Goal: Task Accomplishment & Management: Use online tool/utility

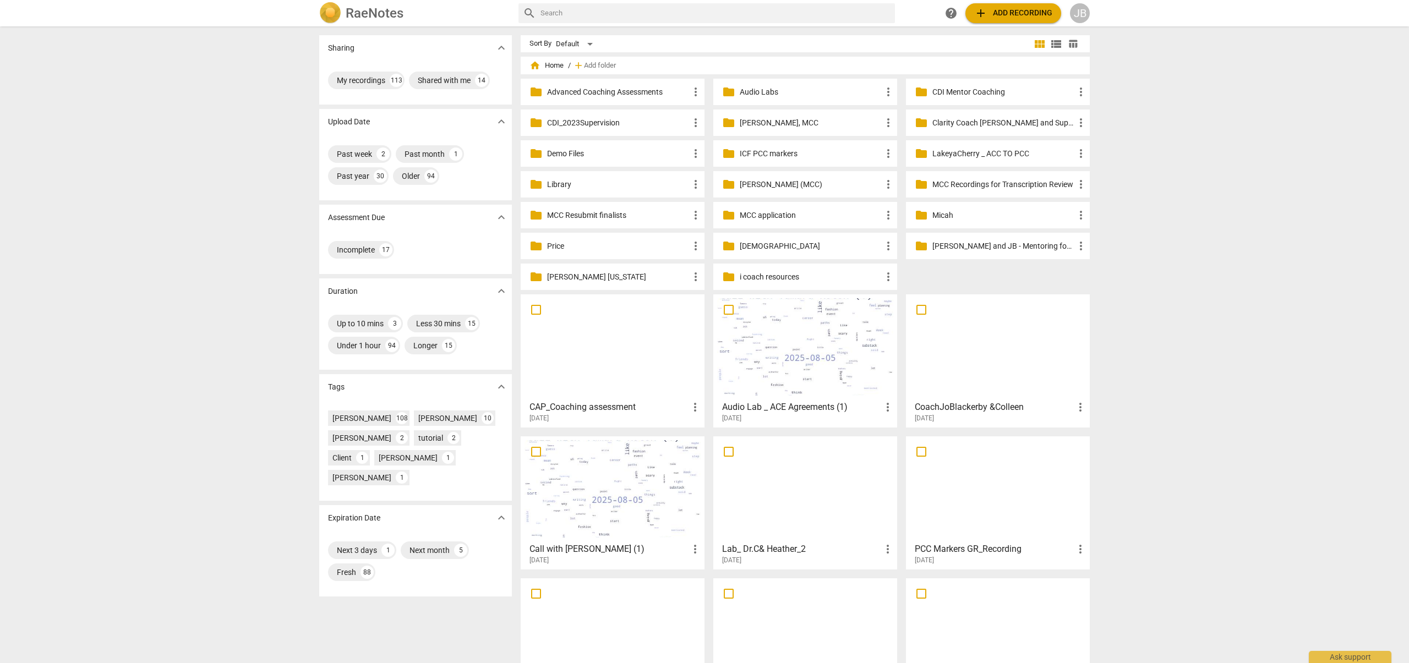
click at [657, 359] on div at bounding box center [613, 346] width 176 height 97
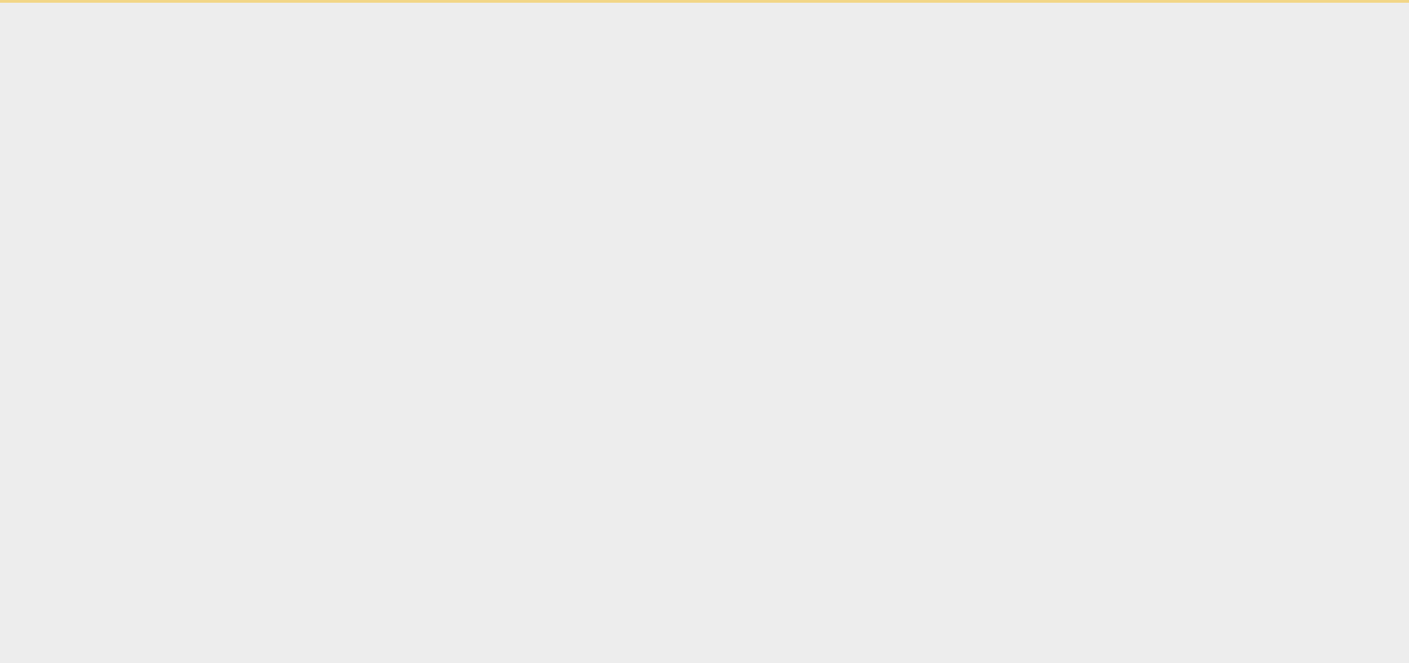
click at [657, 3] on html "Ask support" at bounding box center [704, 1] width 1409 height 3
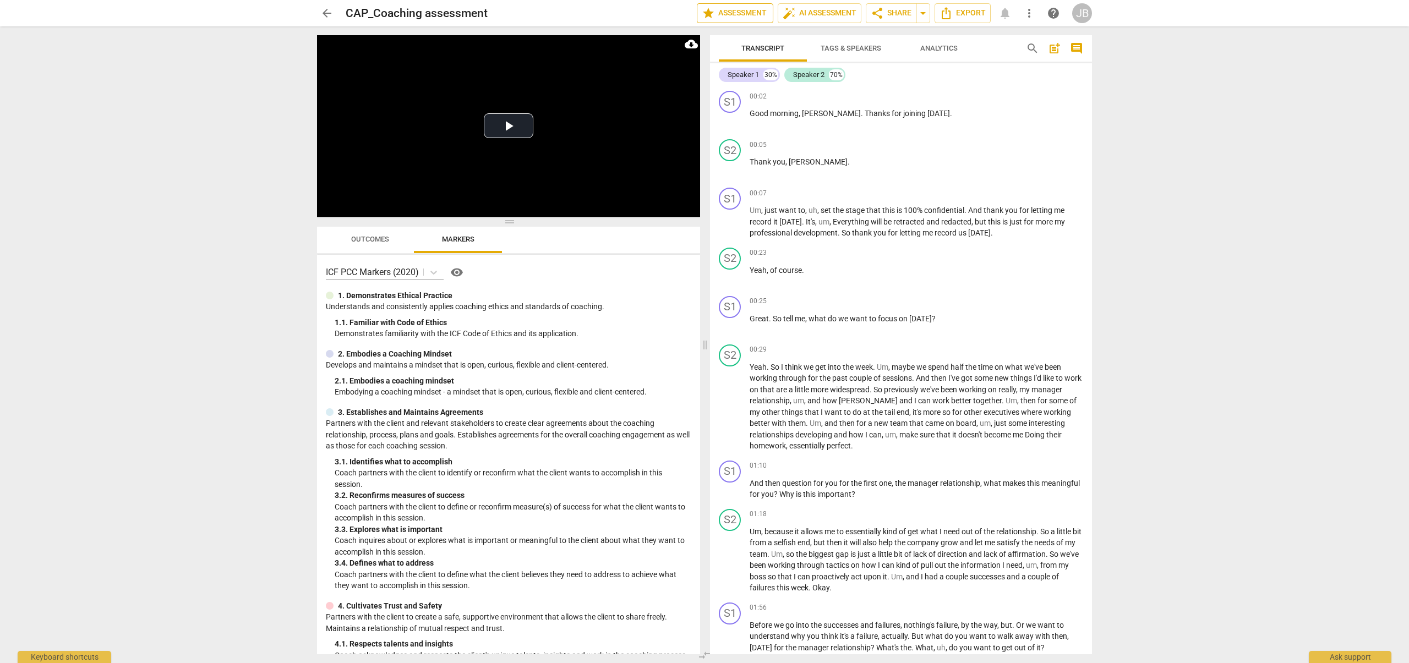
click at [711, 13] on span "star Assessment" at bounding box center [735, 13] width 67 height 13
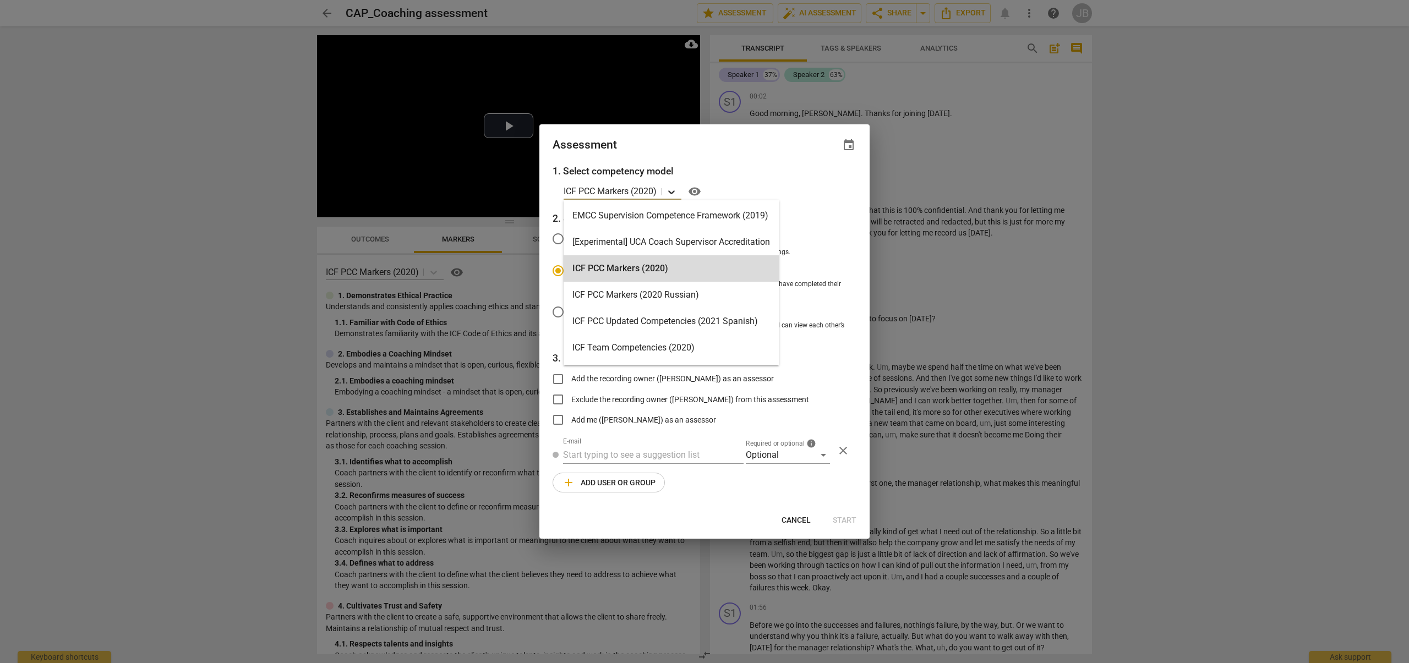
click at [675, 190] on icon at bounding box center [671, 192] width 11 height 11
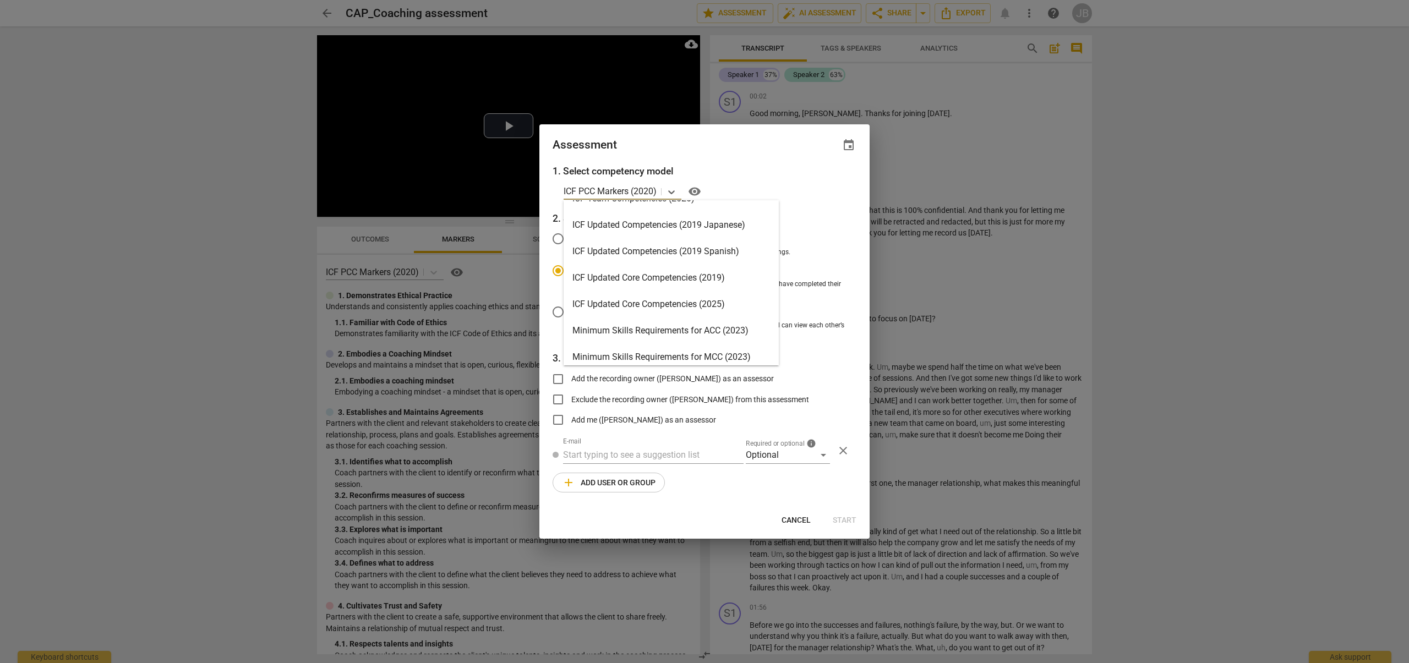
scroll to position [262, 0]
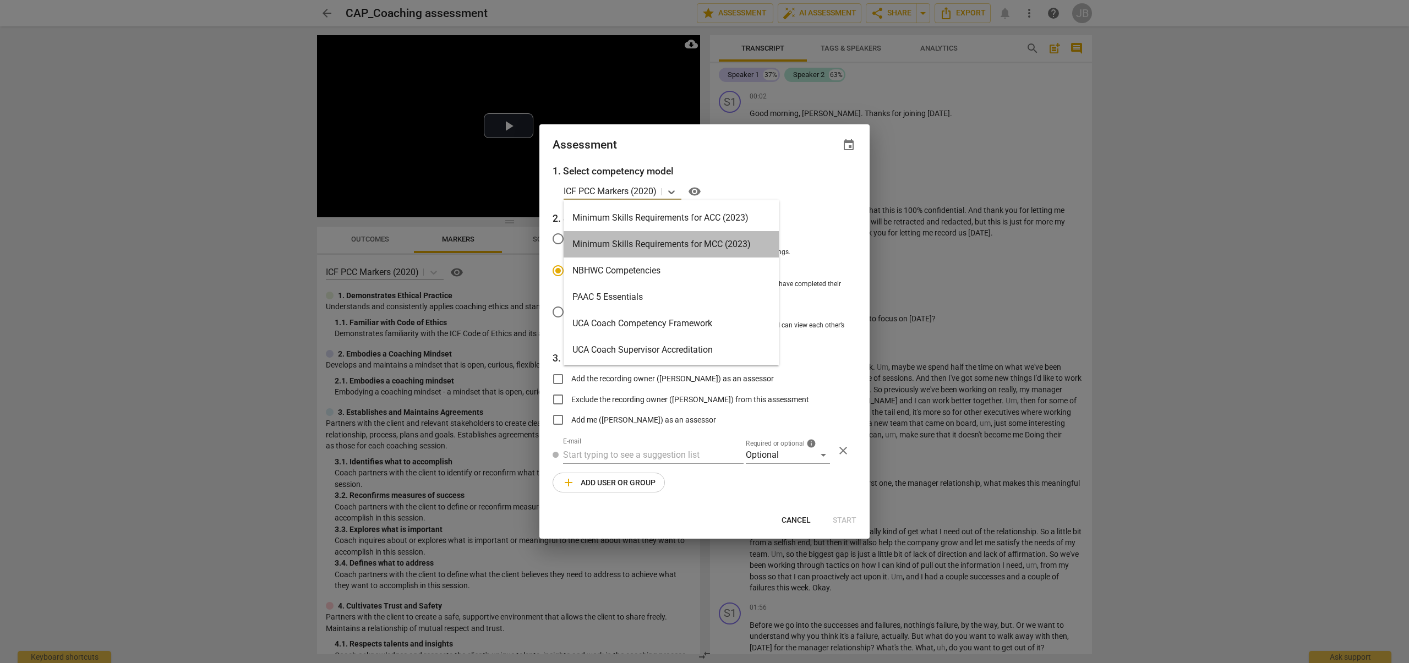
click at [736, 251] on div "Minimum Skills Requirements for MCC (2023)" at bounding box center [671, 244] width 215 height 26
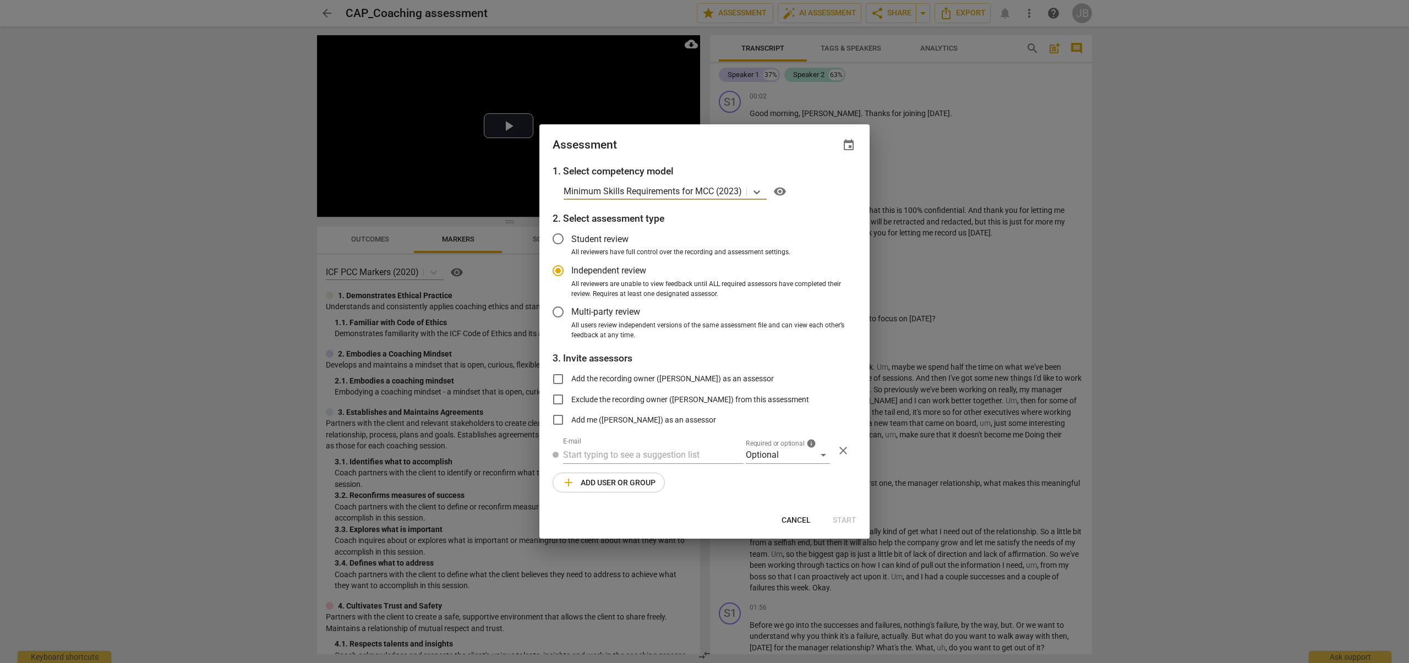
radio input "false"
click at [685, 330] on span "All users review independent versions of the same assessment file and can view …" at bounding box center [709, 330] width 276 height 19
click at [0, 0] on input "All users review independent versions of the same assessment file and can view …" at bounding box center [0, 0] width 0 height 0
radio input "false"
click at [620, 377] on span "Add the recording owner ([PERSON_NAME]) as an assessor" at bounding box center [672, 379] width 203 height 12
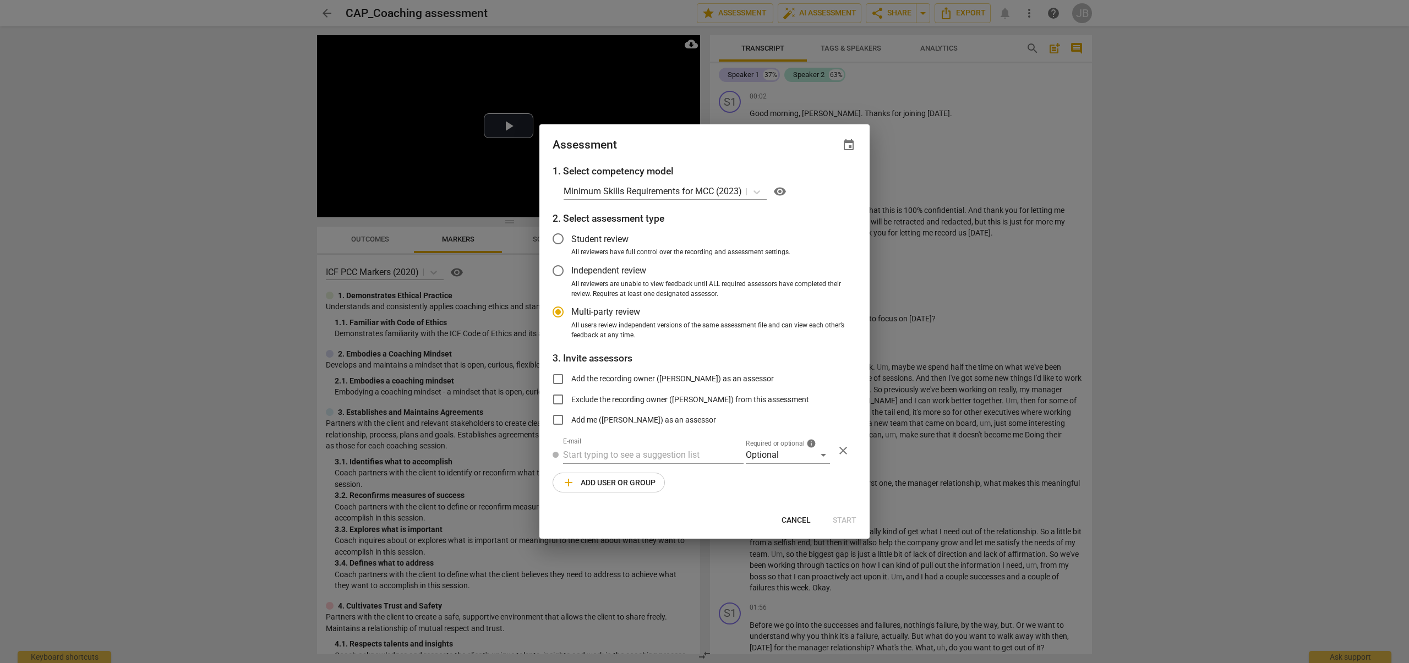
click at [571, 377] on input "Add the recording owner ([PERSON_NAME]) as an assessor" at bounding box center [558, 379] width 26 height 26
checkbox input "true"
radio input "false"
click at [633, 423] on span "Add me ([PERSON_NAME]) as an assessor" at bounding box center [643, 420] width 145 height 12
click at [571, 423] on input "Add me ([PERSON_NAME]) as an assessor" at bounding box center [558, 420] width 26 height 26
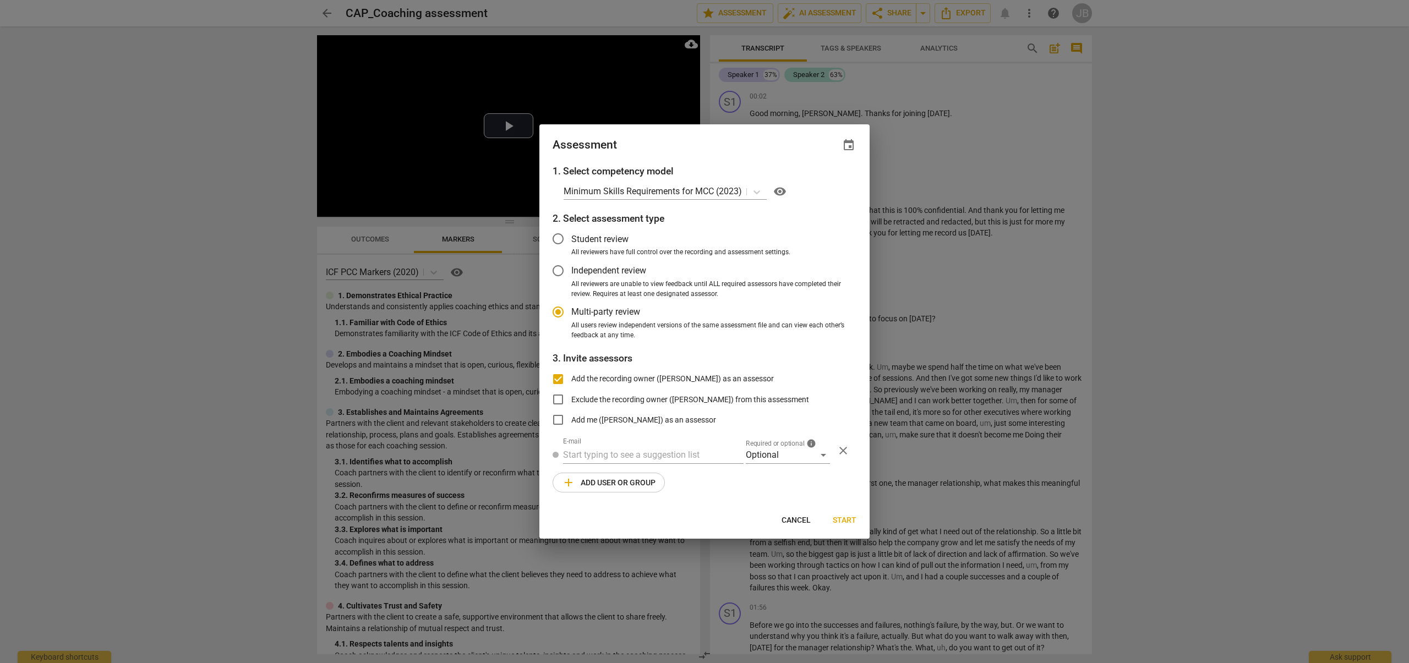
checkbox input "true"
click at [840, 527] on button "Start" at bounding box center [844, 520] width 41 height 20
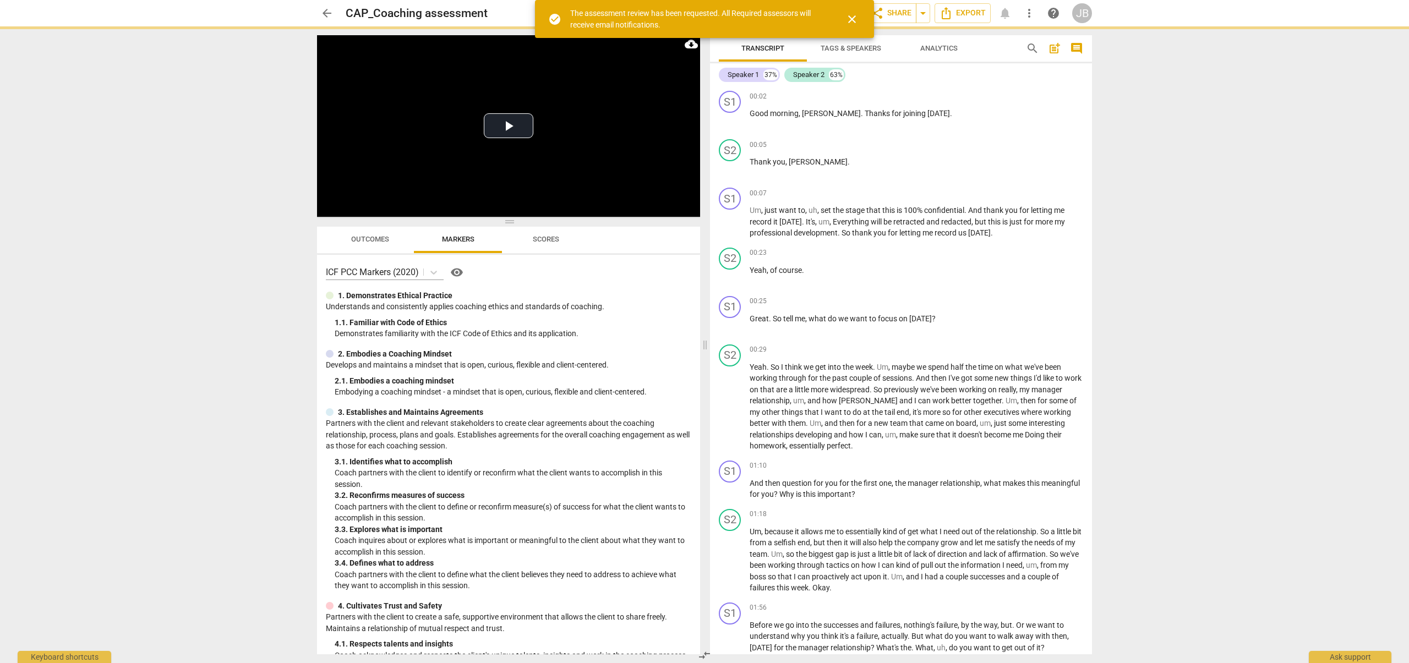
radio input "false"
type input "[PERSON_NAME] <[EMAIL_ADDRESS][DOMAIN_NAME]>"
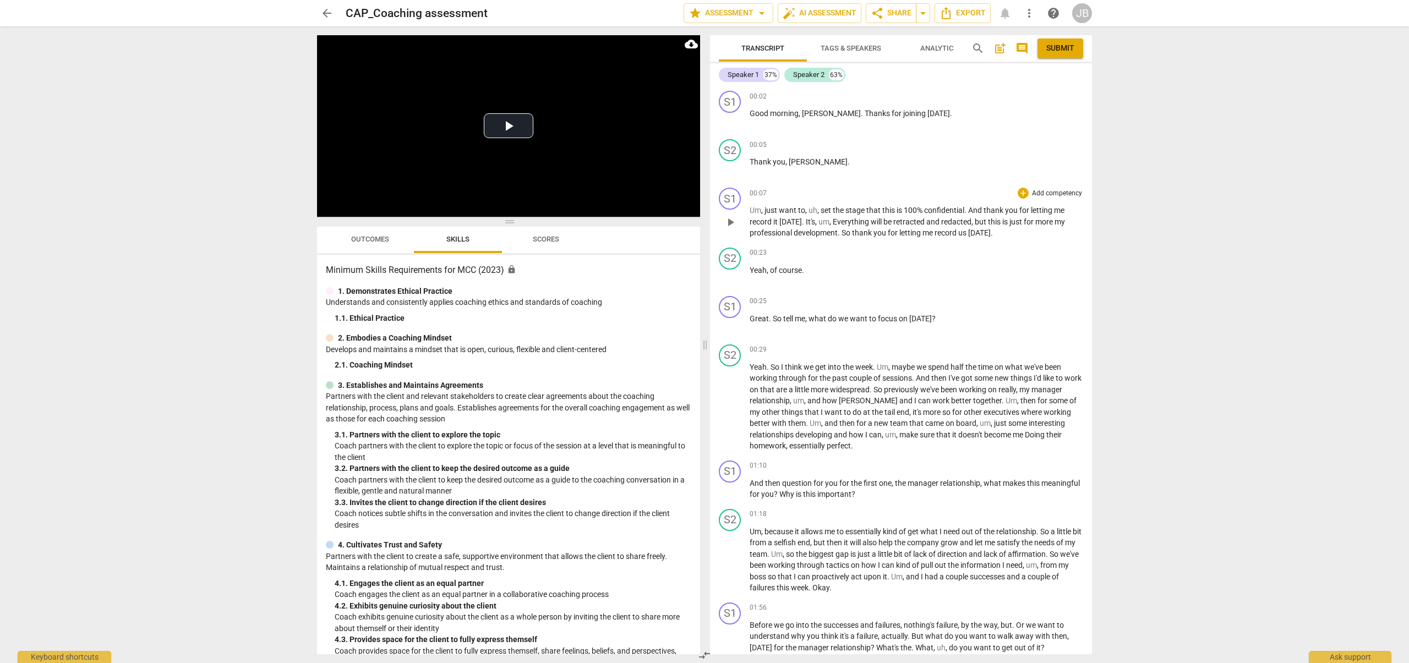
drag, startPoint x: 749, startPoint y: 206, endPoint x: 985, endPoint y: 242, distance: 238.7
click at [914, 229] on div "S1 play_arrow pause 00:07 + Add competency keyboard_arrow_right Um , just want …" at bounding box center [901, 213] width 382 height 60
drag, startPoint x: 985, startPoint y: 242, endPoint x: 1008, endPoint y: 242, distance: 22.6
click at [1008, 242] on div "S1 play_arrow pause 00:07 + Add competency keyboard_arrow_right Um , just want …" at bounding box center [901, 213] width 382 height 60
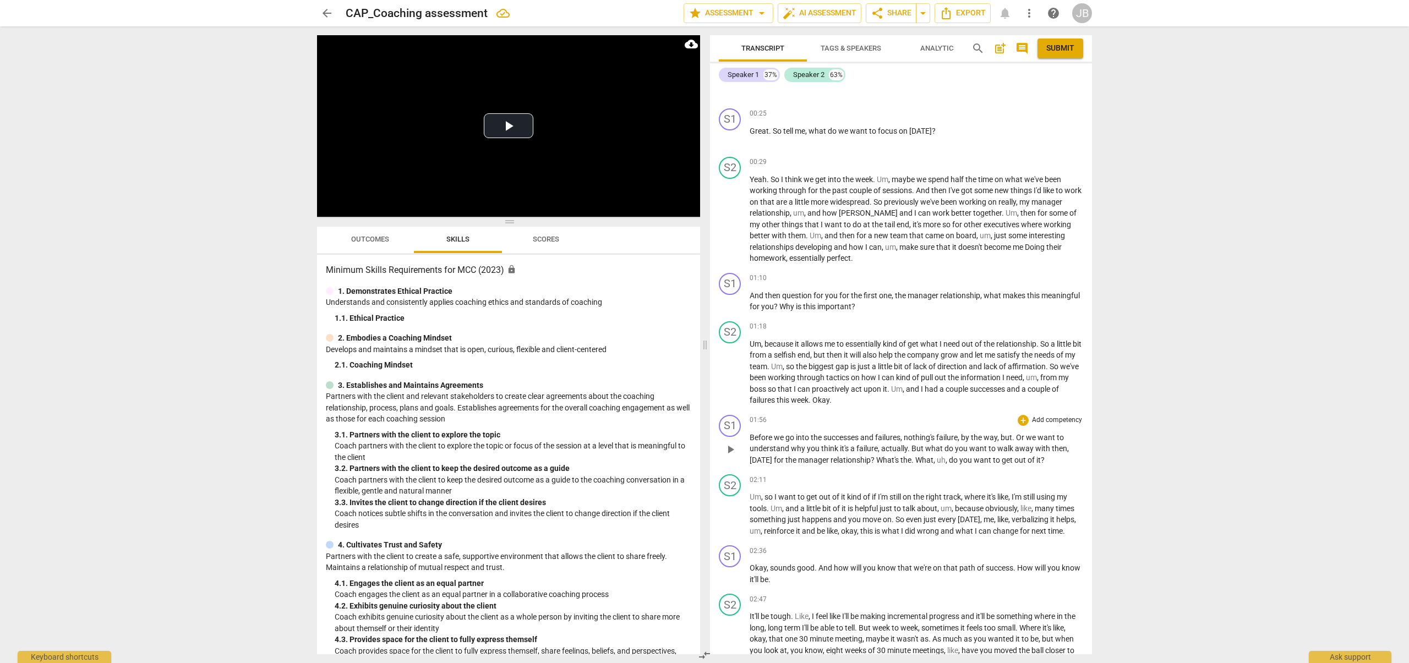
scroll to position [188, 0]
drag, startPoint x: 796, startPoint y: 446, endPoint x: 835, endPoint y: 444, distance: 38.6
click at [810, 446] on p "Before we go into the successes and failures , nothing's failure , by the way ,…" at bounding box center [917, 449] width 334 height 34
drag, startPoint x: 897, startPoint y: 439, endPoint x: 916, endPoint y: 445, distance: 20.9
click at [916, 445] on p "Before we go into the successes and failures , nothing's failure , by the way ,…" at bounding box center [917, 449] width 334 height 34
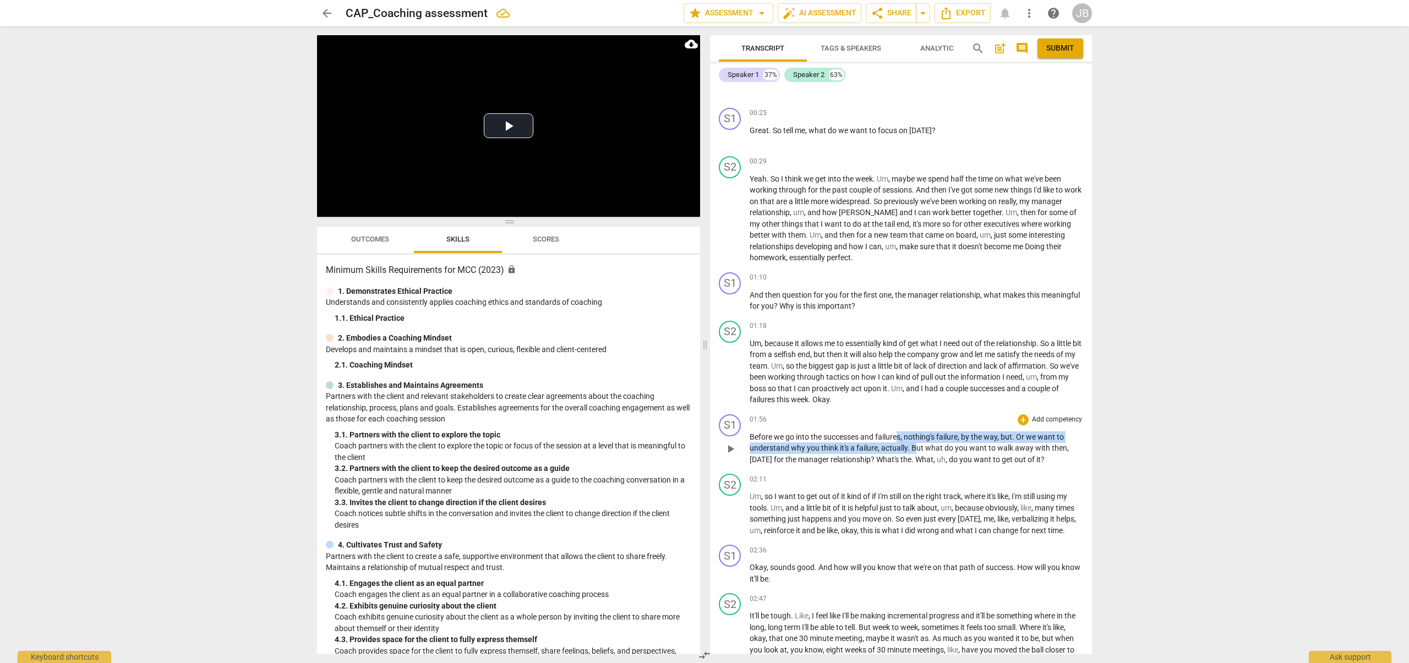
click at [916, 445] on span "But" at bounding box center [918, 448] width 14 height 9
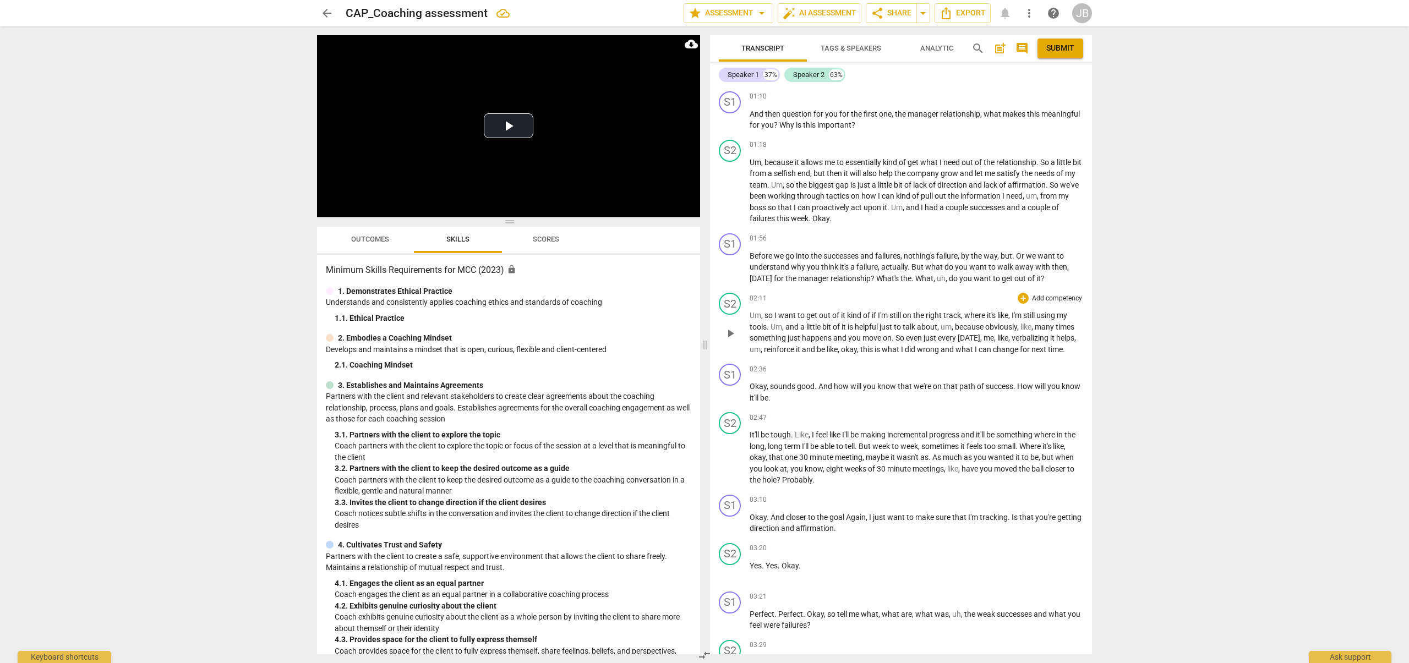
scroll to position [374, 0]
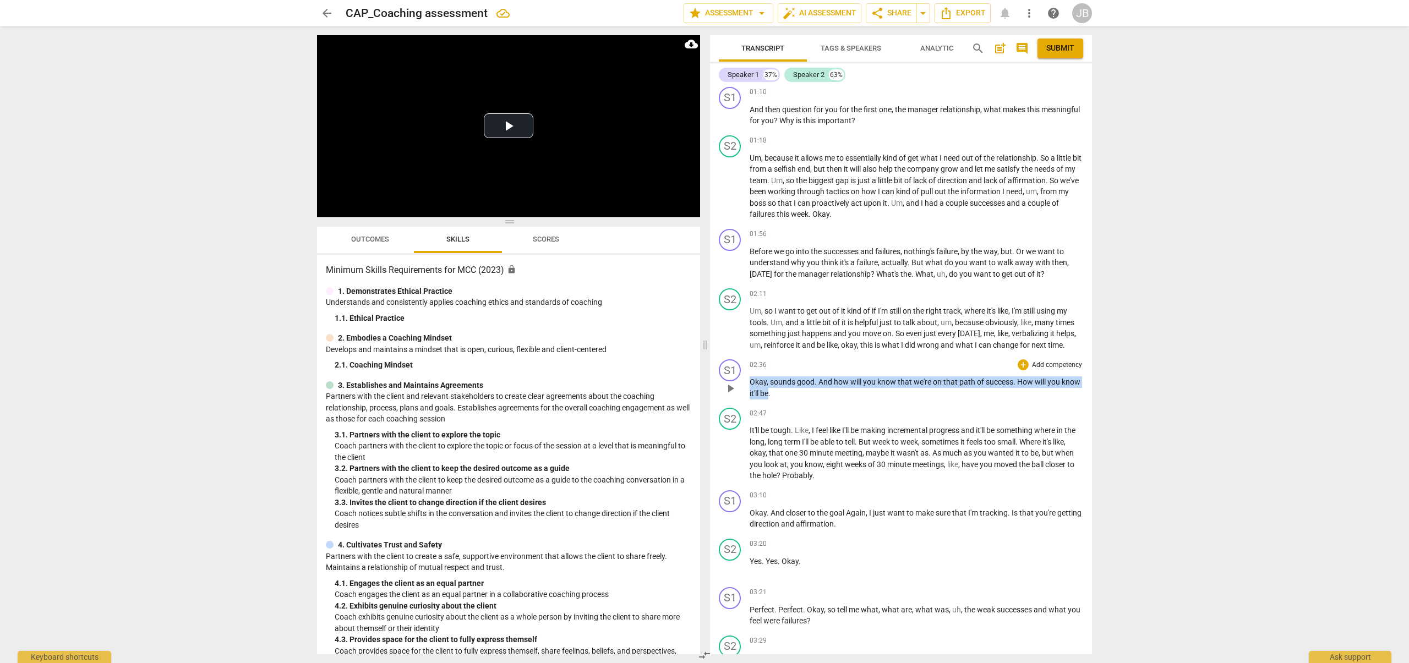
drag, startPoint x: 790, startPoint y: 398, endPoint x: 747, endPoint y: 379, distance: 47.1
click at [747, 379] on div "S1 play_arrow pause 02:36 + Add competency keyboard_arrow_right Okay , sounds g…" at bounding box center [901, 379] width 382 height 48
click at [821, 379] on span "keyboard_arrow_down" at bounding box center [826, 379] width 13 height 13
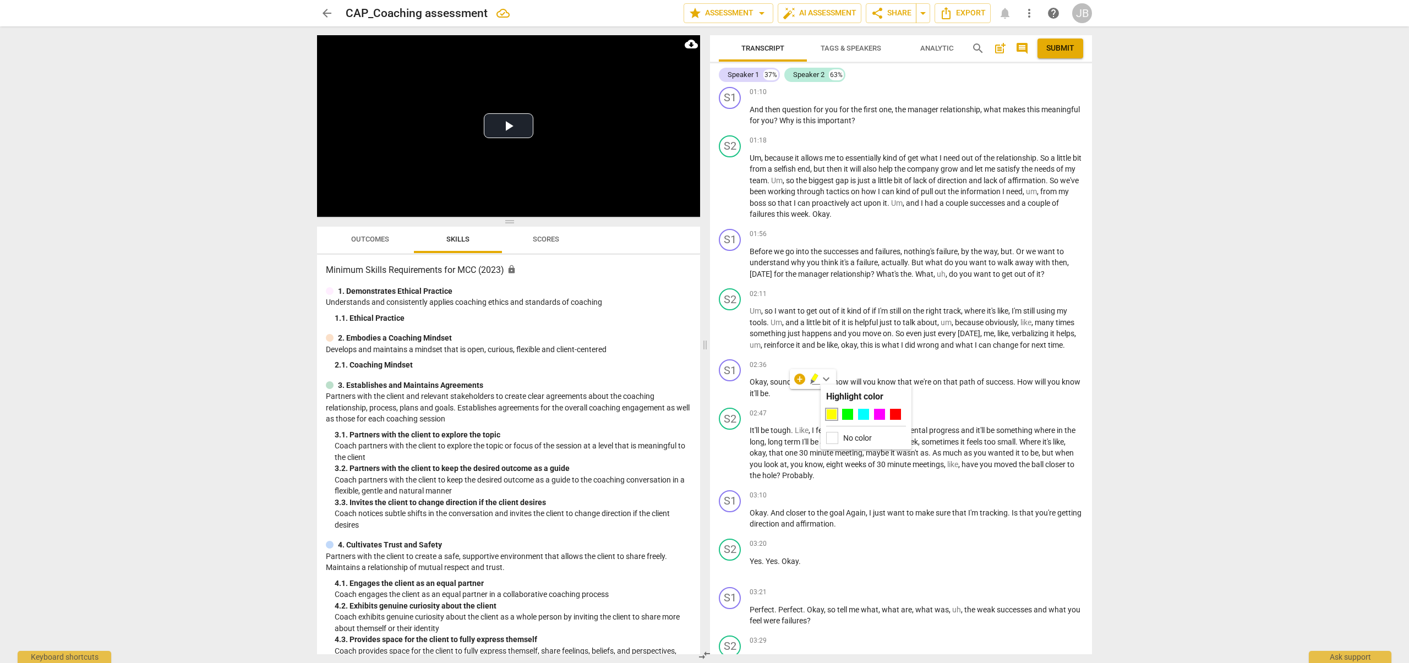
click at [857, 416] on div at bounding box center [866, 417] width 80 height 16
click at [860, 414] on div at bounding box center [863, 414] width 11 height 11
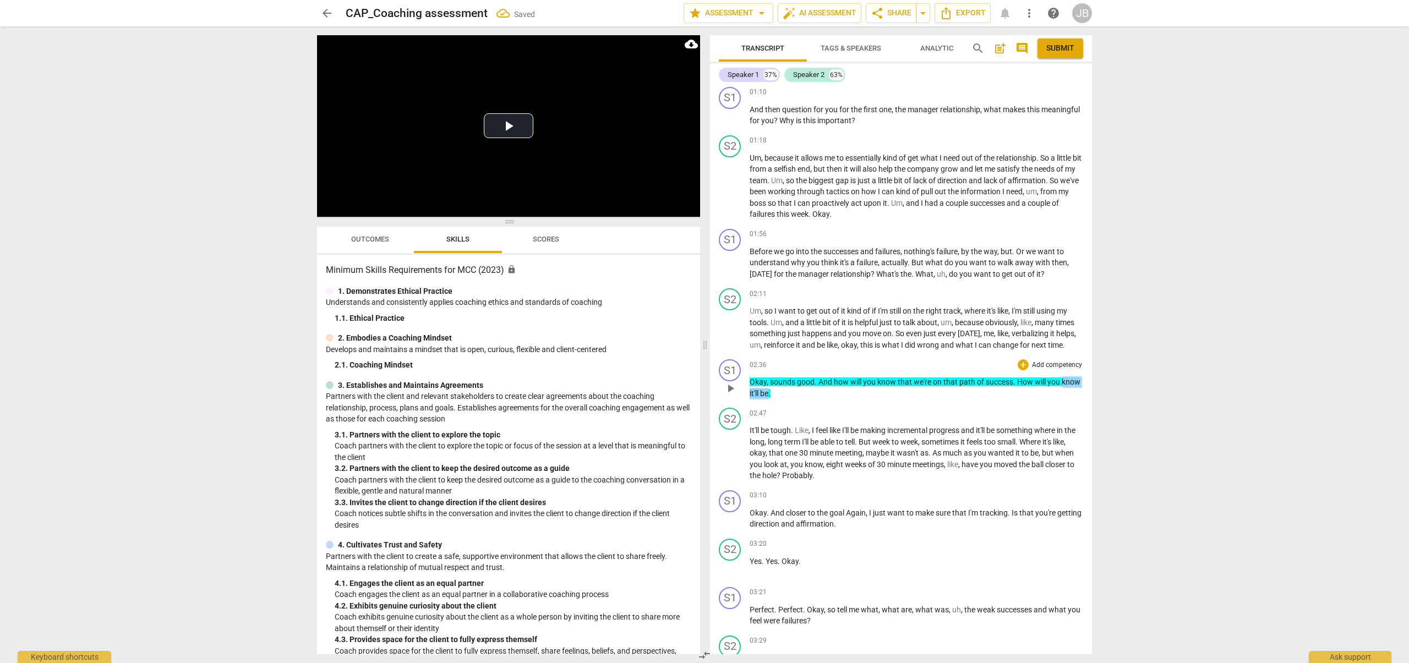
drag, startPoint x: 789, startPoint y: 393, endPoint x: 741, endPoint y: 391, distance: 48.5
click at [741, 391] on div "S1 play_arrow pause 02:36 + Add competency keyboard_arrow_right Okay , sounds g…" at bounding box center [901, 379] width 382 height 48
click at [914, 394] on p "Okay , sounds good . And how will you know that we're on that path of success .…" at bounding box center [917, 387] width 334 height 23
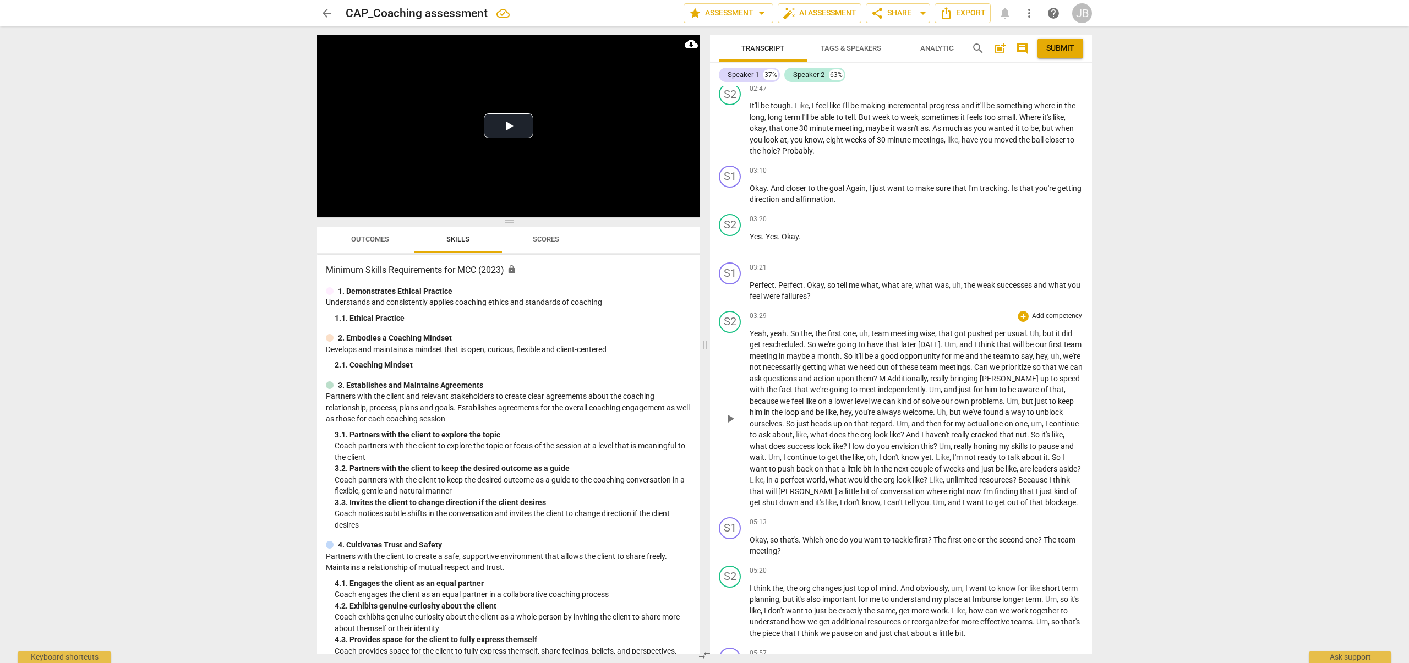
scroll to position [707, 0]
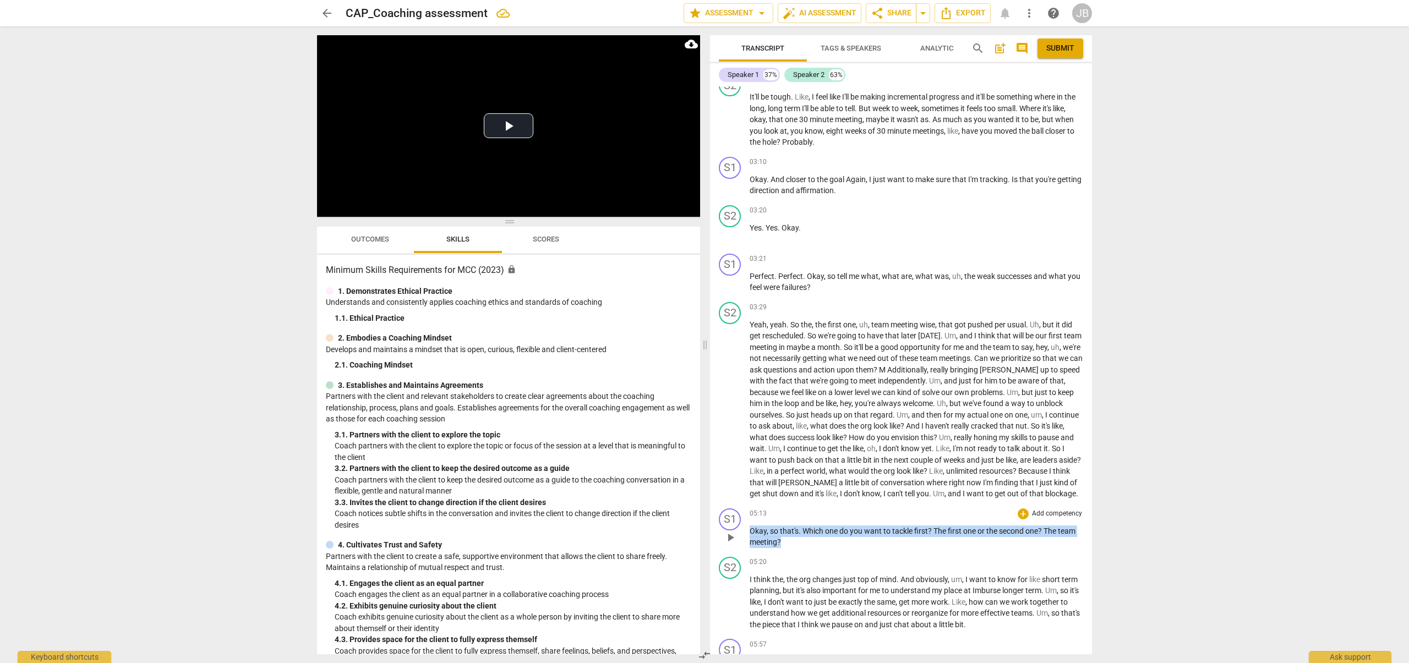
drag, startPoint x: 751, startPoint y: 541, endPoint x: 815, endPoint y: 554, distance: 65.2
click at [815, 548] on p "Okay , so that's . Which one do you want to tackle first ? The first one or the…" at bounding box center [917, 537] width 334 height 23
click at [801, 539] on icon "button" at bounding box center [806, 539] width 11 height 13
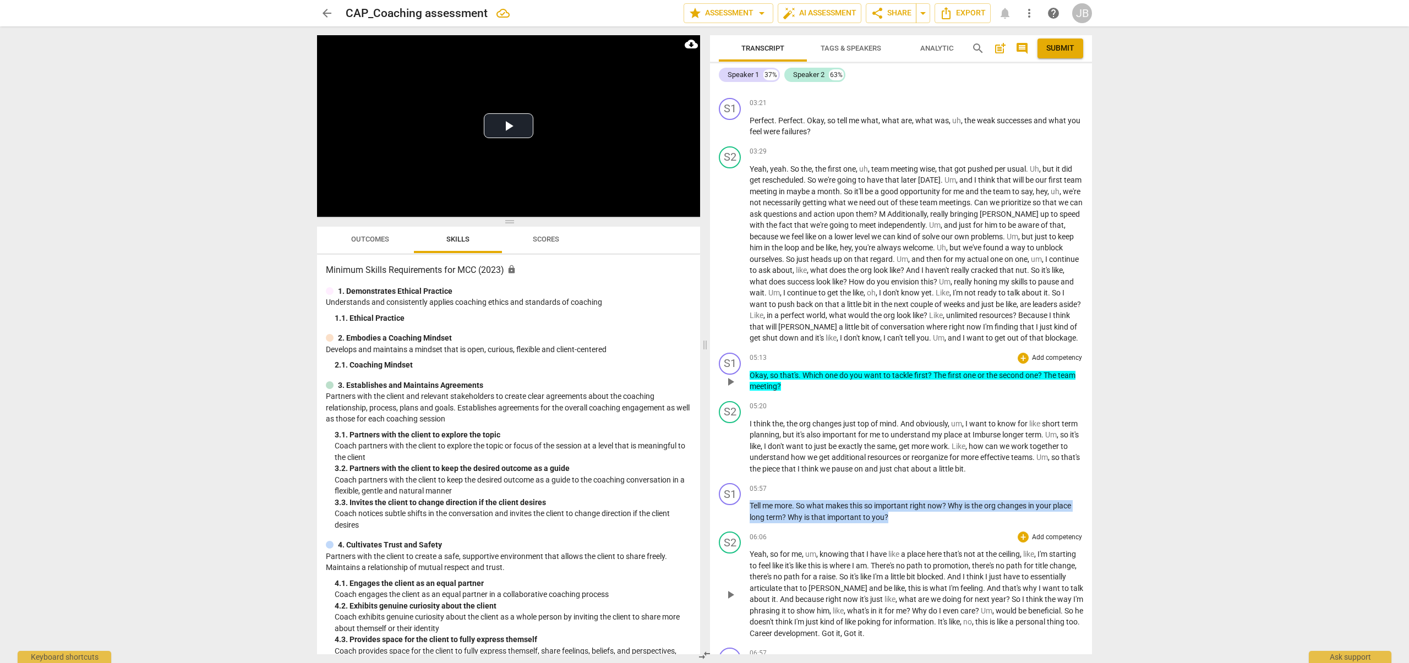
drag, startPoint x: 750, startPoint y: 517, endPoint x: 892, endPoint y: 539, distance: 143.8
click at [893, 539] on div "S1 play_arrow pause 00:02 + Add competency keyboard_arrow_right Good morning , …" at bounding box center [901, 370] width 382 height 568
click at [916, 522] on div "+ keyboard_arrow_down" at bounding box center [911, 514] width 46 height 20
click at [908, 515] on icon "button" at bounding box center [913, 513] width 11 height 13
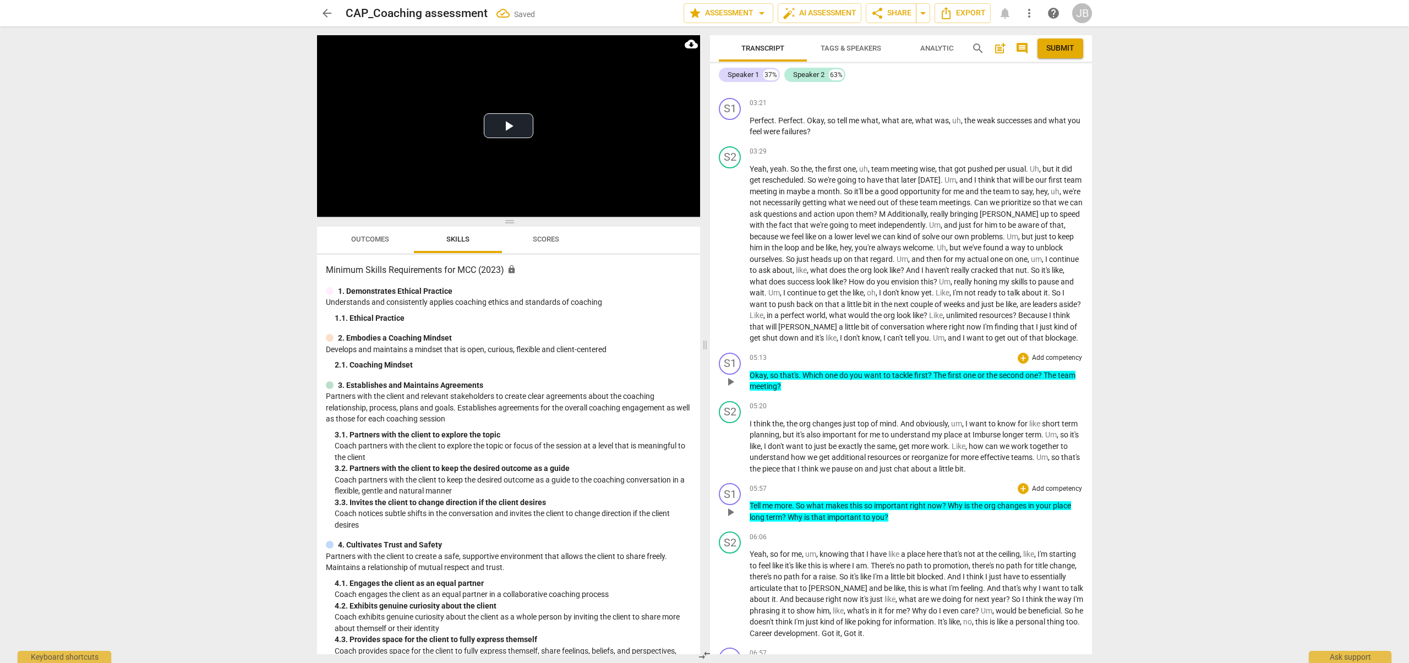
drag, startPoint x: 749, startPoint y: 520, endPoint x: 864, endPoint y: 530, distance: 116.0
click at [864, 527] on div "S1 play_arrow pause 05:57 + Add competency keyboard_arrow_right Tell me more . …" at bounding box center [901, 503] width 382 height 48
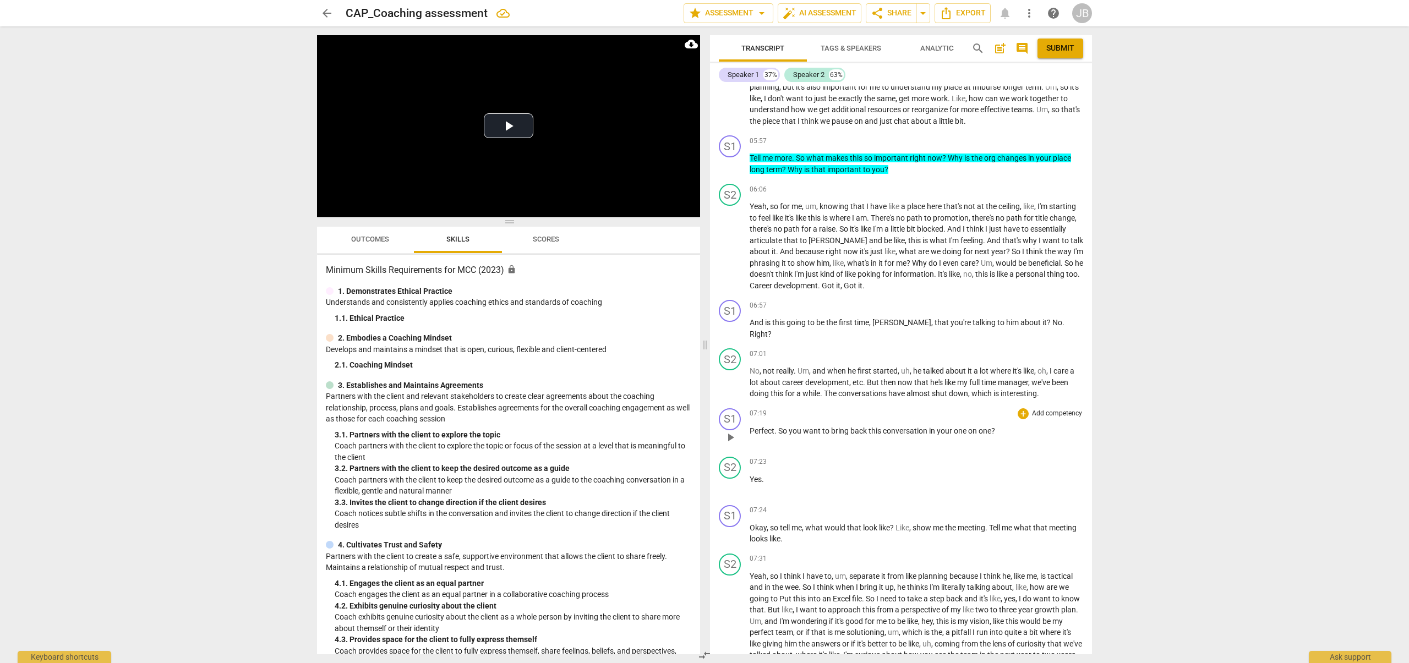
scroll to position [1217, 0]
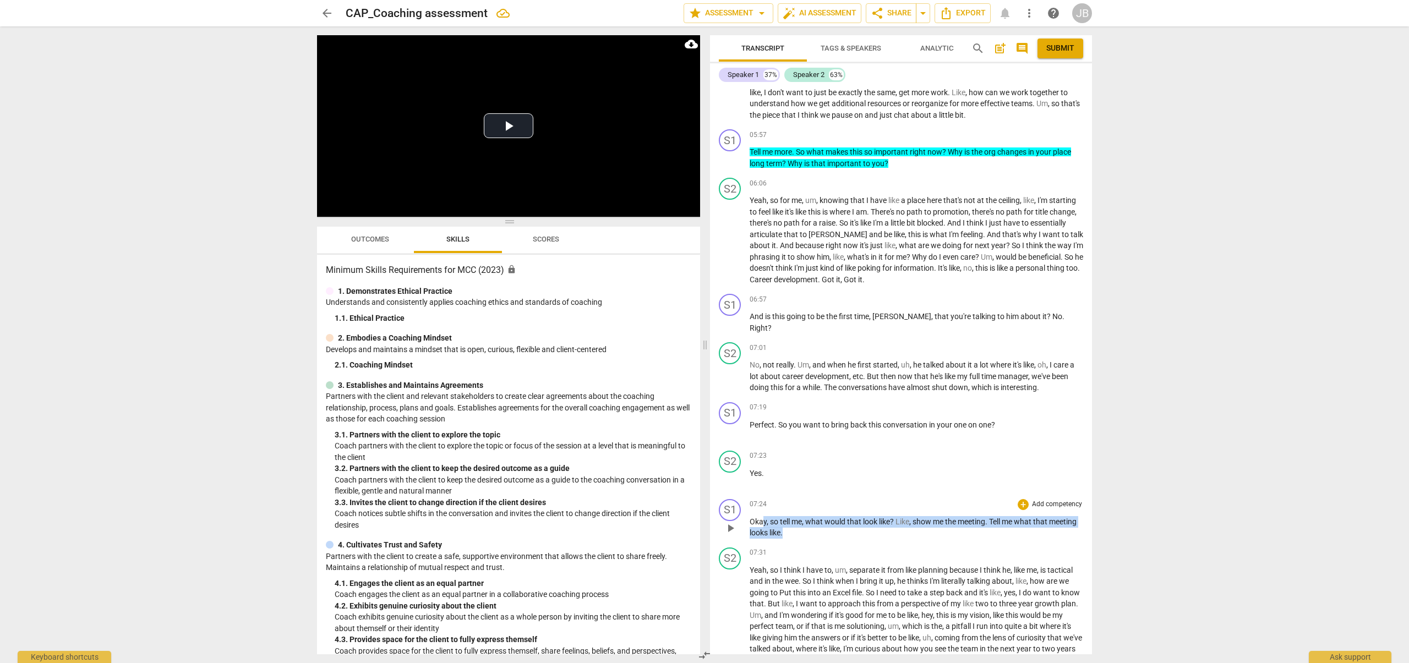
drag, startPoint x: 772, startPoint y: 533, endPoint x: 852, endPoint y: 551, distance: 82.4
click at [852, 543] on div "S1 play_arrow pause 07:24 + Add competency keyboard_arrow_right Okay , so tell …" at bounding box center [901, 519] width 382 height 48
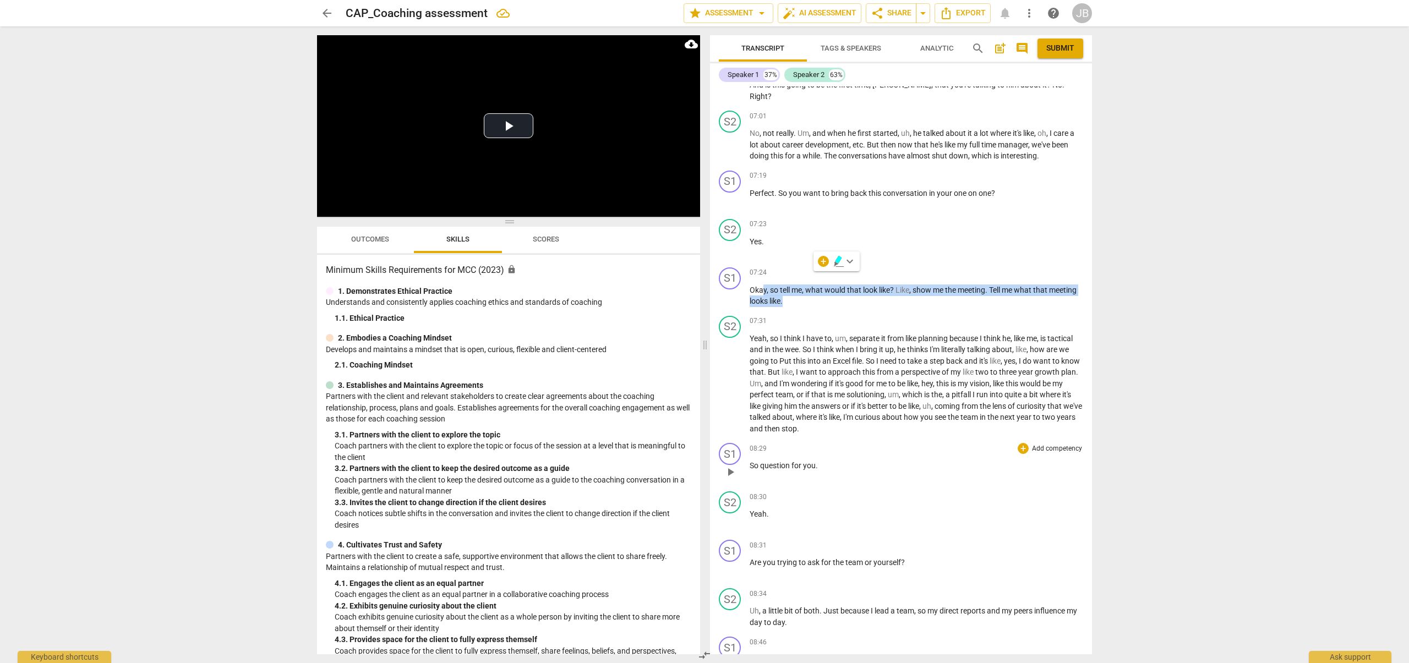
scroll to position [1603, 0]
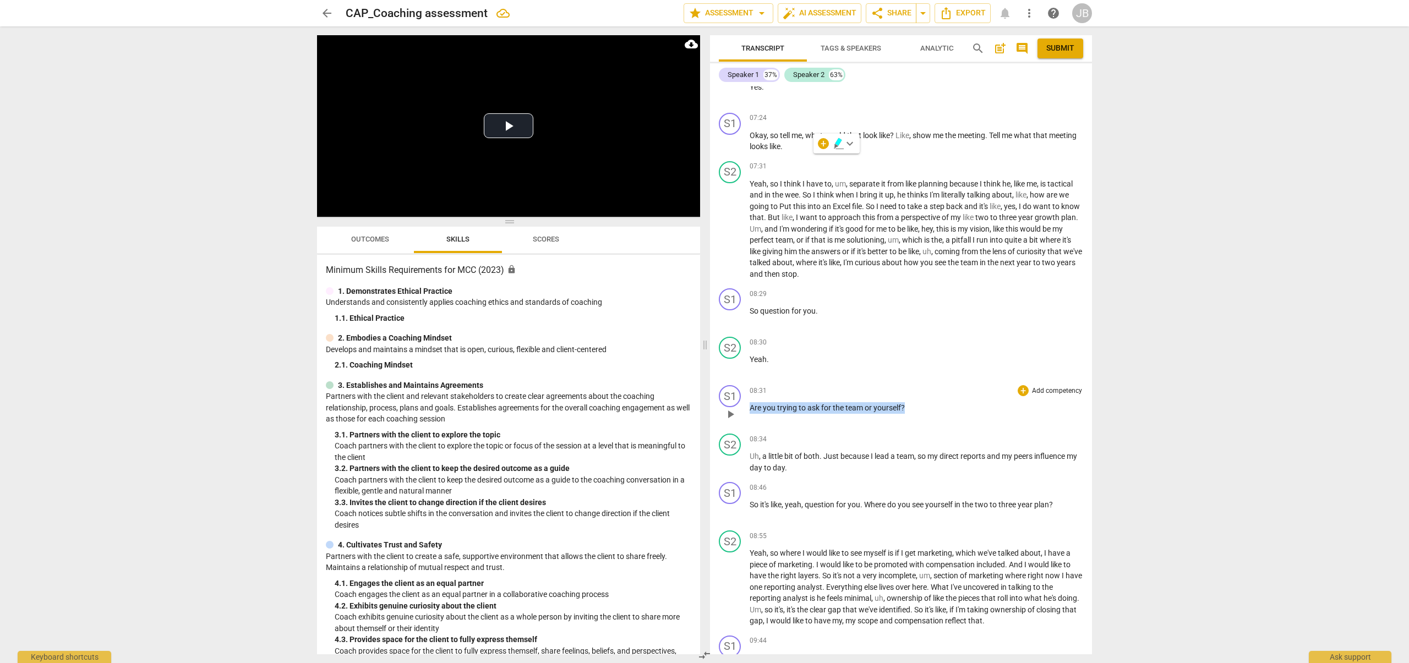
drag, startPoint x: 750, startPoint y: 417, endPoint x: 979, endPoint y: 418, distance: 229.5
click at [955, 414] on p "Are you trying to ask for the team or yourself ?" at bounding box center [917, 408] width 334 height 12
click at [932, 404] on icon "button" at bounding box center [930, 404] width 11 height 13
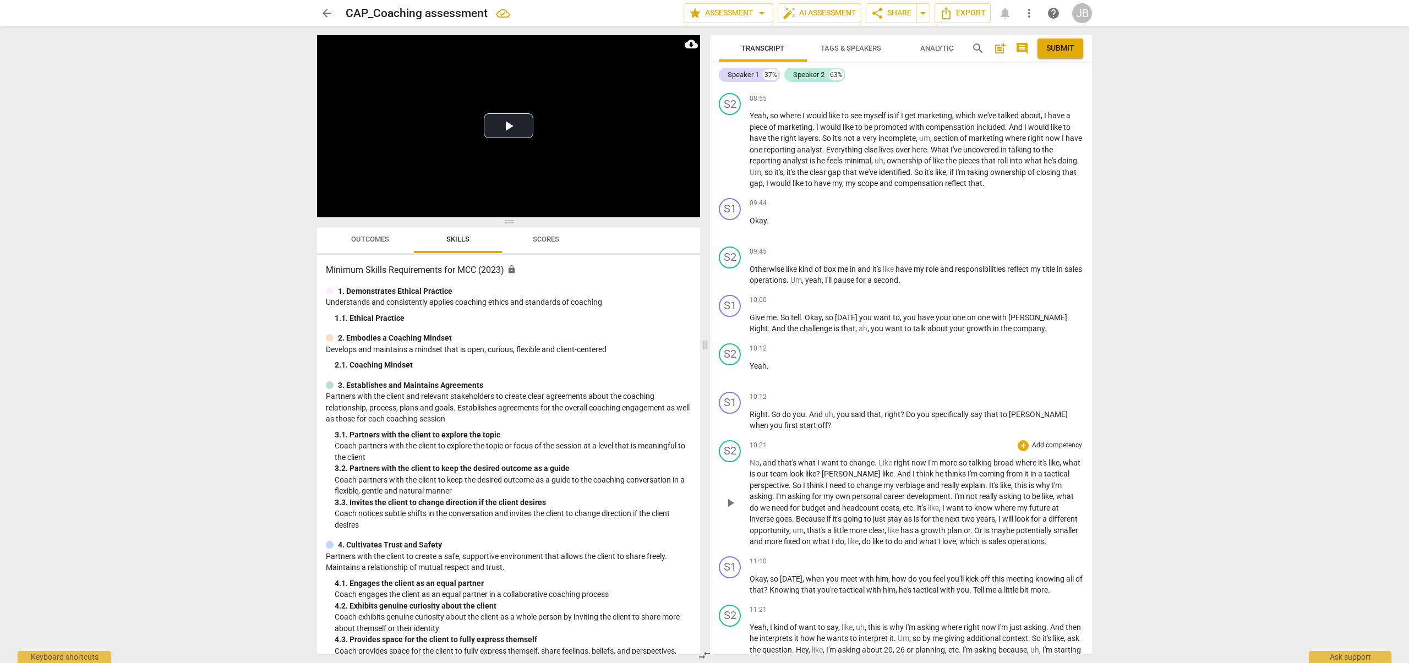
scroll to position [2061, 0]
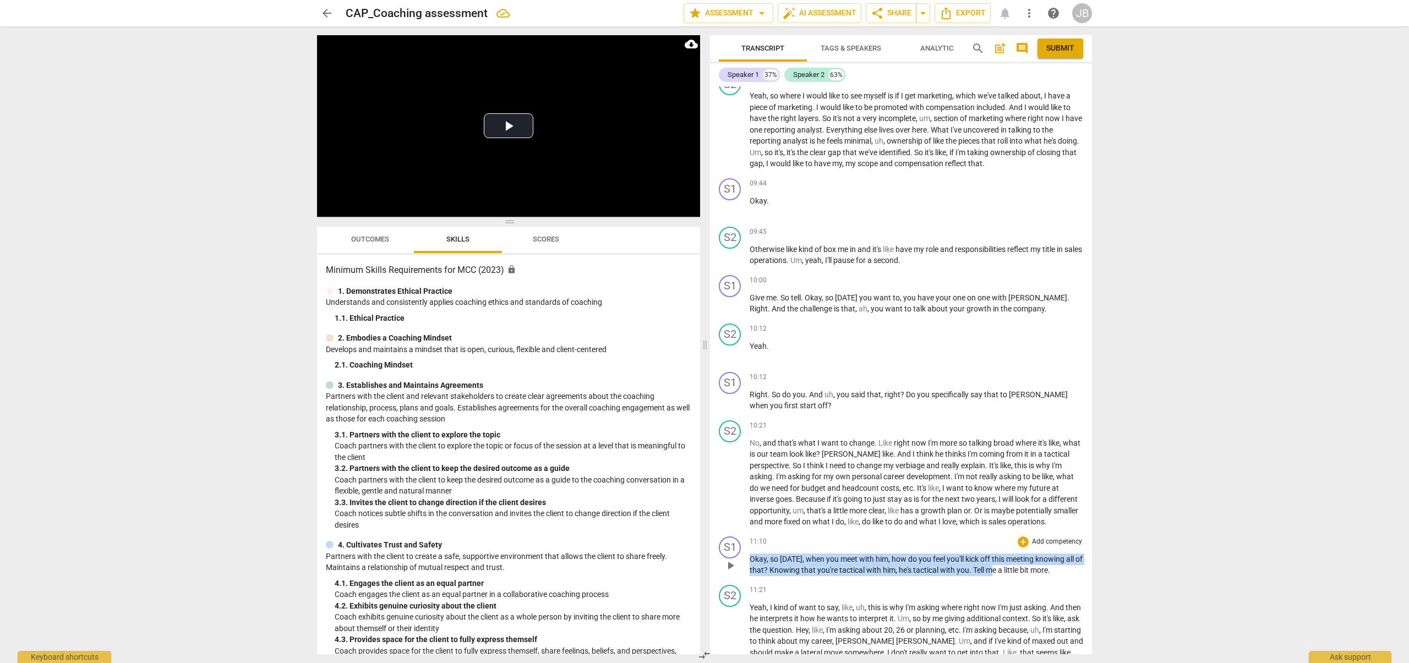
drag, startPoint x: 755, startPoint y: 579, endPoint x: 1003, endPoint y: 596, distance: 248.8
click at [1003, 576] on p "Okay , so [DATE] , when you meet with him , how do you feel you'll kick off thi…" at bounding box center [917, 565] width 334 height 23
click at [1071, 576] on p "Okay , so [DATE] , when you meet with him , how do you feel you'll kick off thi…" at bounding box center [917, 565] width 334 height 23
click at [1023, 548] on div "+" at bounding box center [1023, 542] width 11 height 11
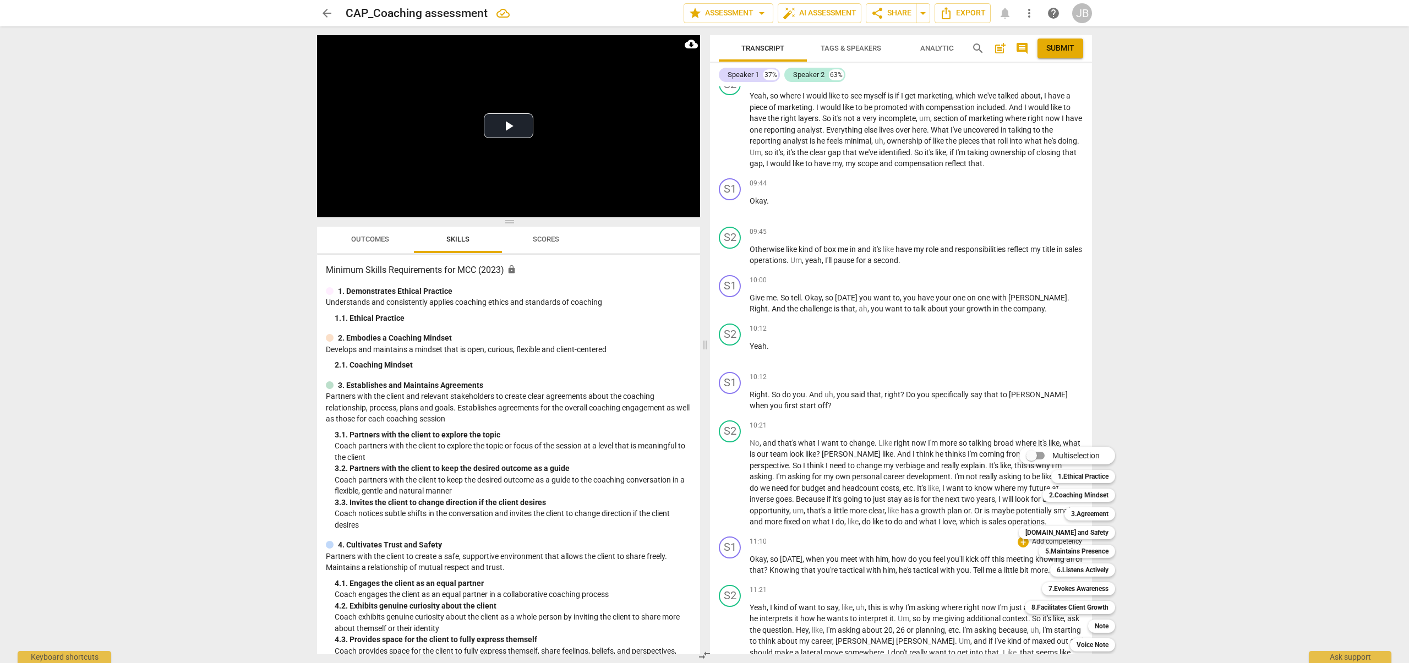
click at [984, 555] on div at bounding box center [704, 331] width 1409 height 663
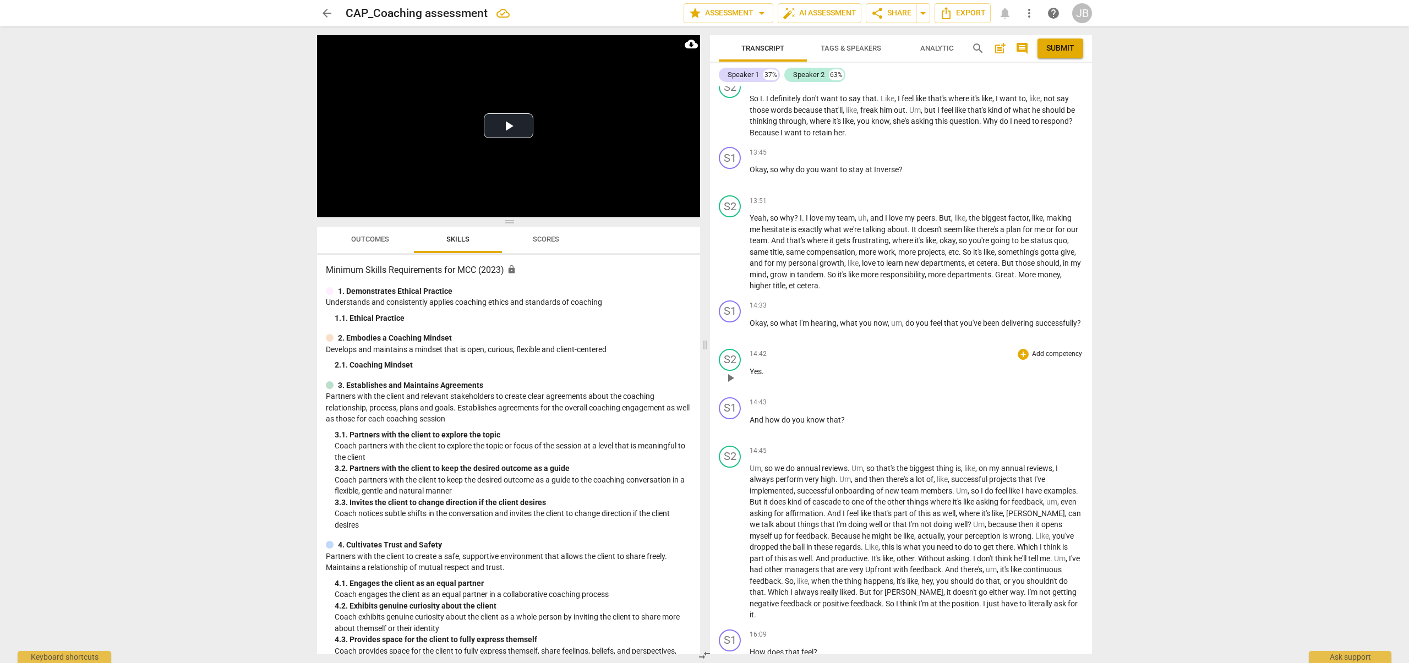
scroll to position [3179, 0]
drag, startPoint x: 758, startPoint y: 442, endPoint x: 889, endPoint y: 441, distance: 131.0
click at [889, 425] on p "And how do you know that ?" at bounding box center [917, 420] width 334 height 12
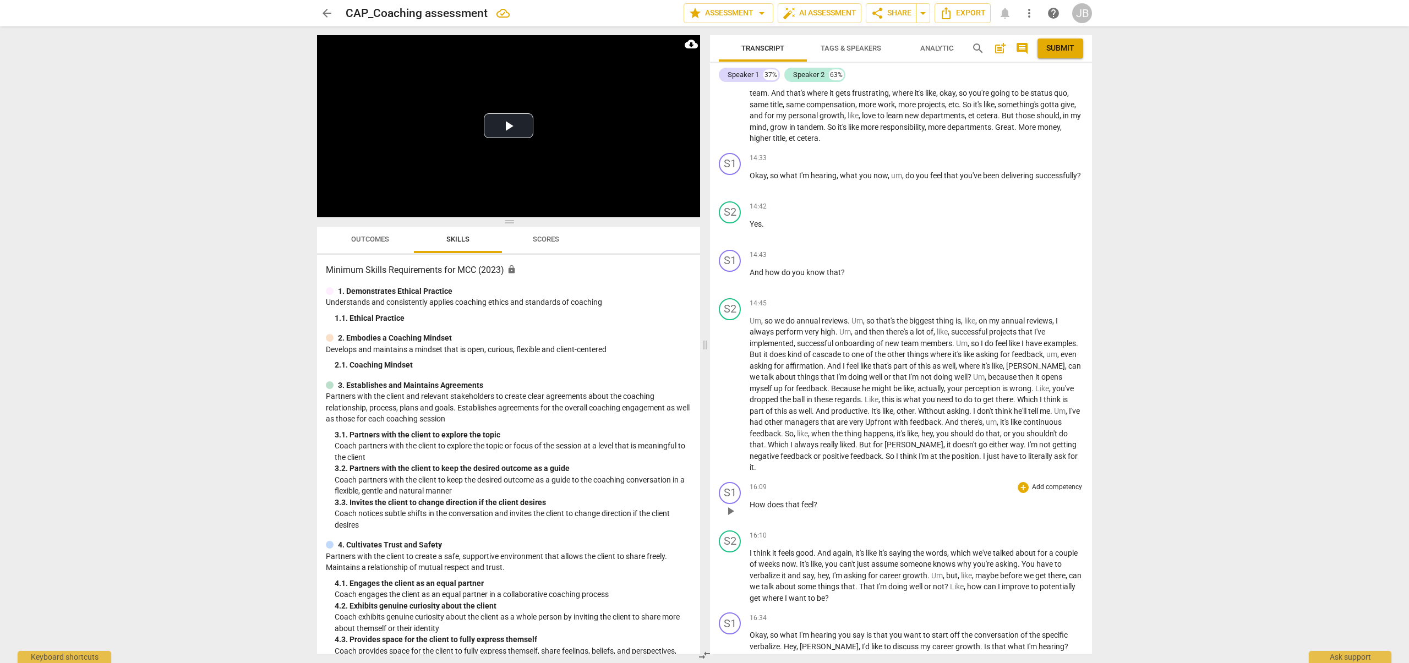
scroll to position [3327, 0]
drag, startPoint x: 750, startPoint y: 527, endPoint x: 881, endPoint y: 522, distance: 131.1
click at [881, 509] on p "How does that feel ?" at bounding box center [917, 504] width 334 height 12
click at [846, 516] on icon "button" at bounding box center [843, 511] width 11 height 13
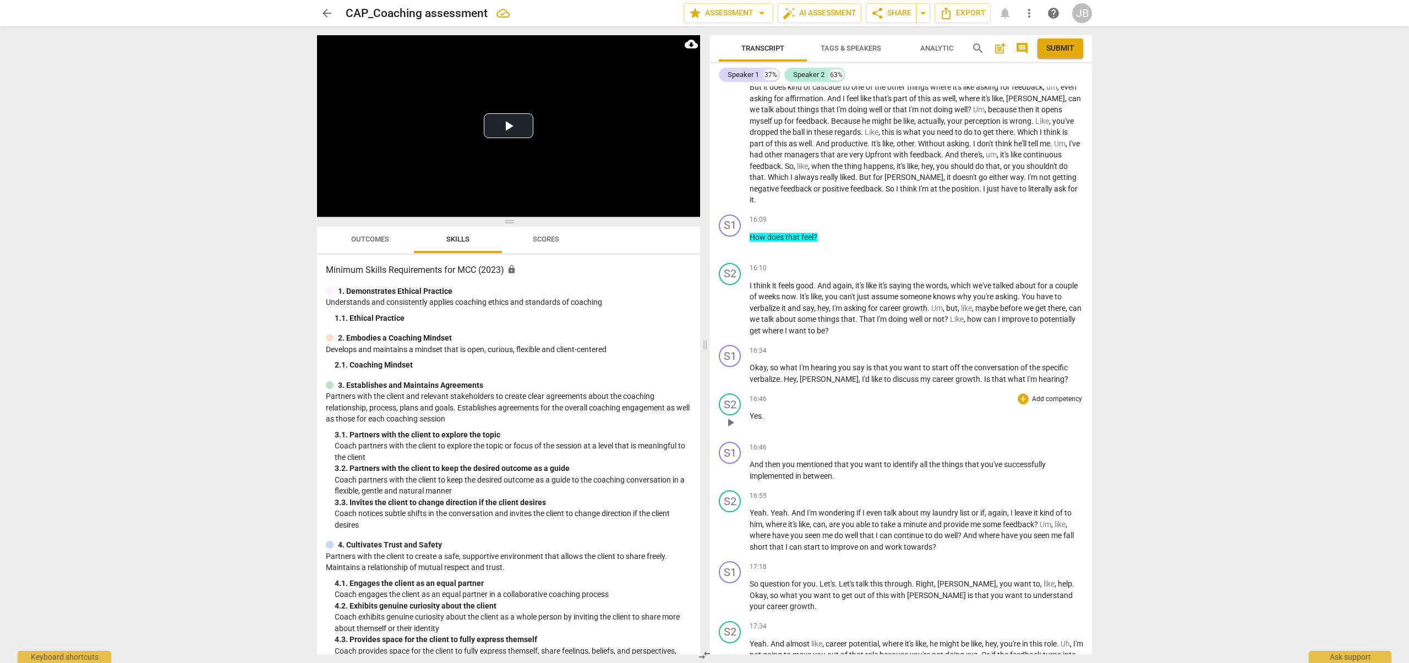
scroll to position [3629, 0]
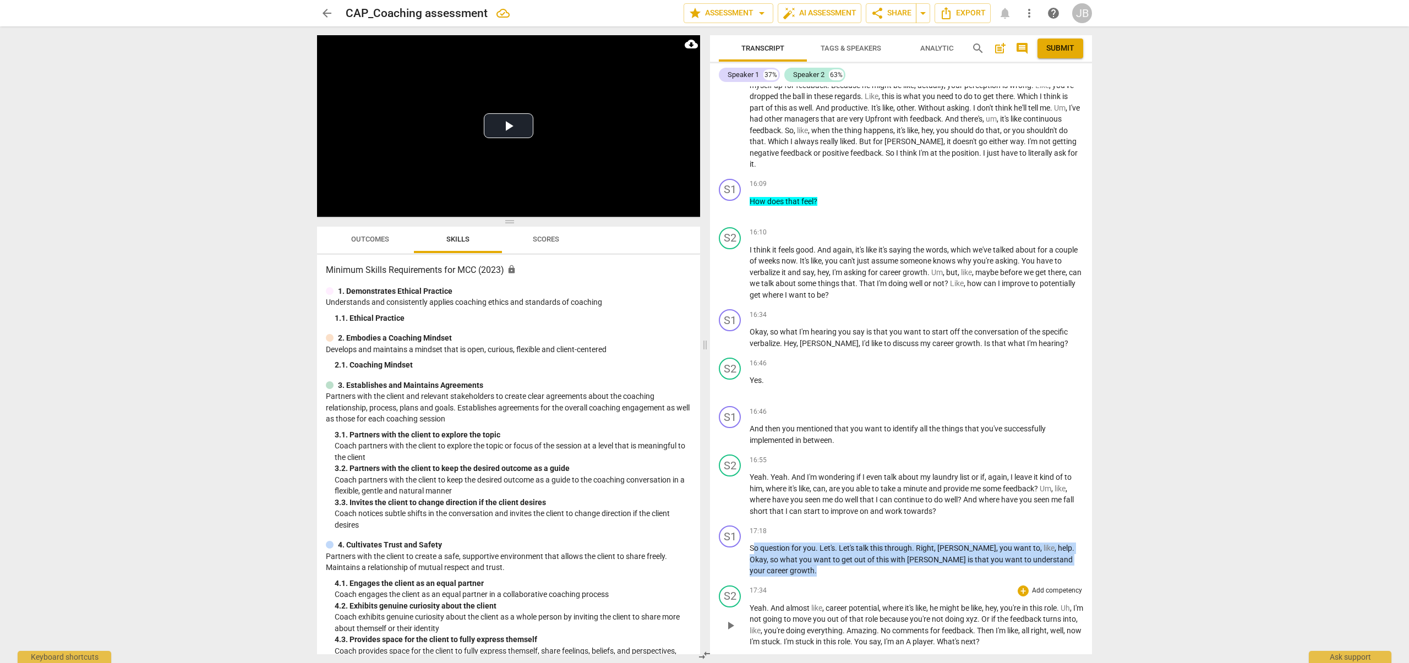
drag, startPoint x: 754, startPoint y: 575, endPoint x: 1044, endPoint y: 596, distance: 290.2
click at [1045, 597] on div "S1 play_arrow pause 00:02 + Add competency keyboard_arrow_right Good morning , …" at bounding box center [901, 370] width 382 height 568
click at [1093, 569] on span "keyboard_arrow_down" at bounding box center [1098, 567] width 13 height 13
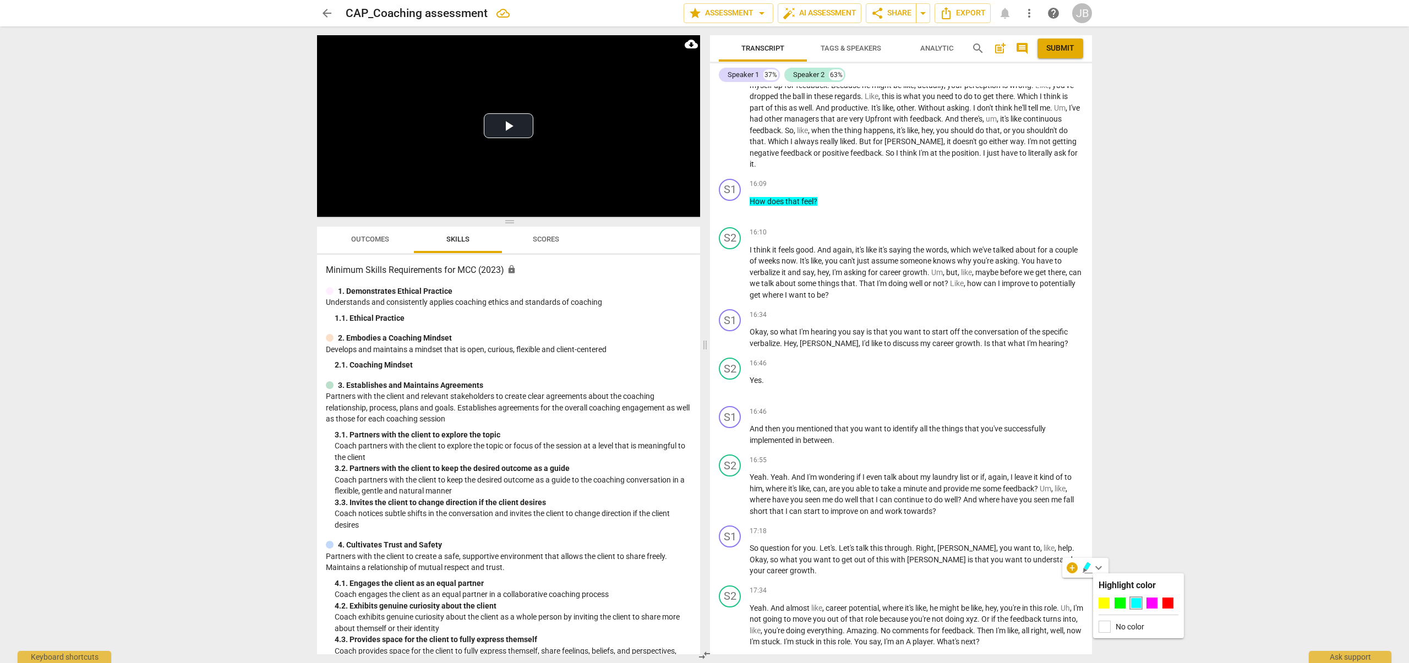
click at [1139, 600] on div at bounding box center [1136, 603] width 11 height 11
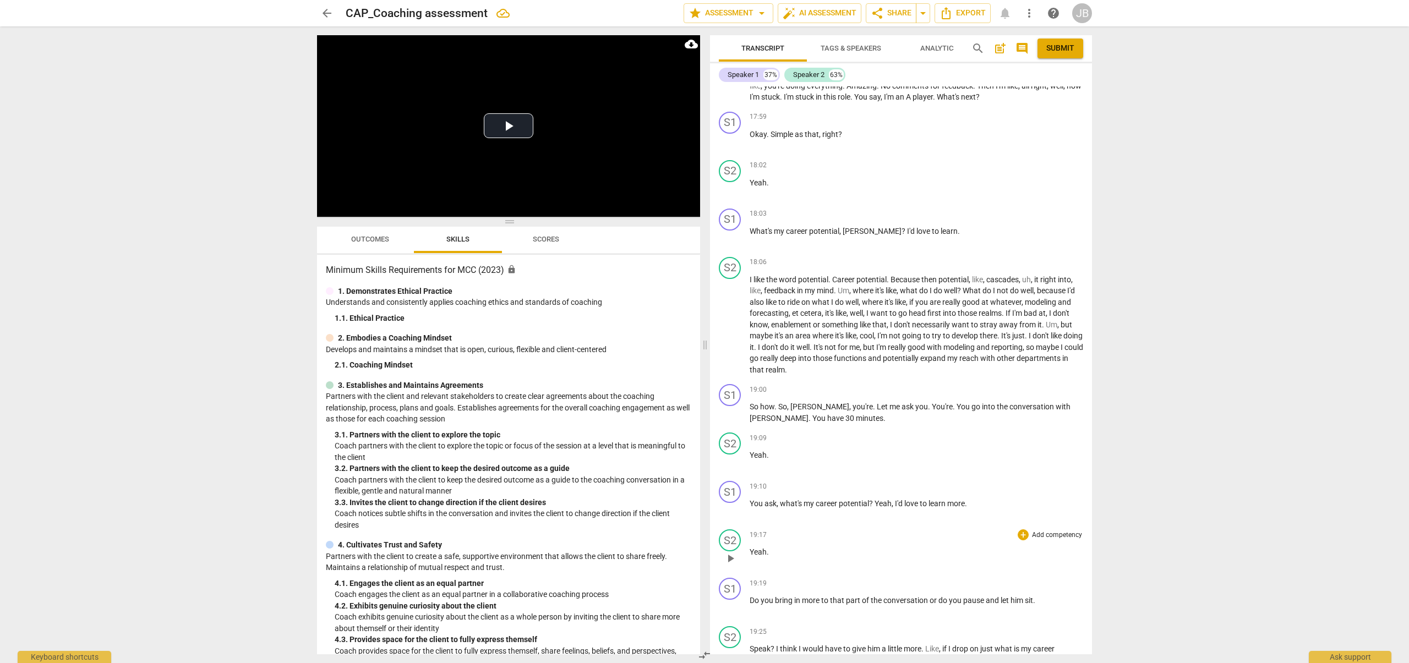
scroll to position [4175, 0]
click at [787, 605] on p "Do you bring in more to that part of the conversation or do you pause and let h…" at bounding box center [917, 600] width 334 height 12
click at [787, 616] on div "19:19 + Add competency keyboard_arrow_right Do you bring in more to that part o…" at bounding box center [917, 597] width 334 height 40
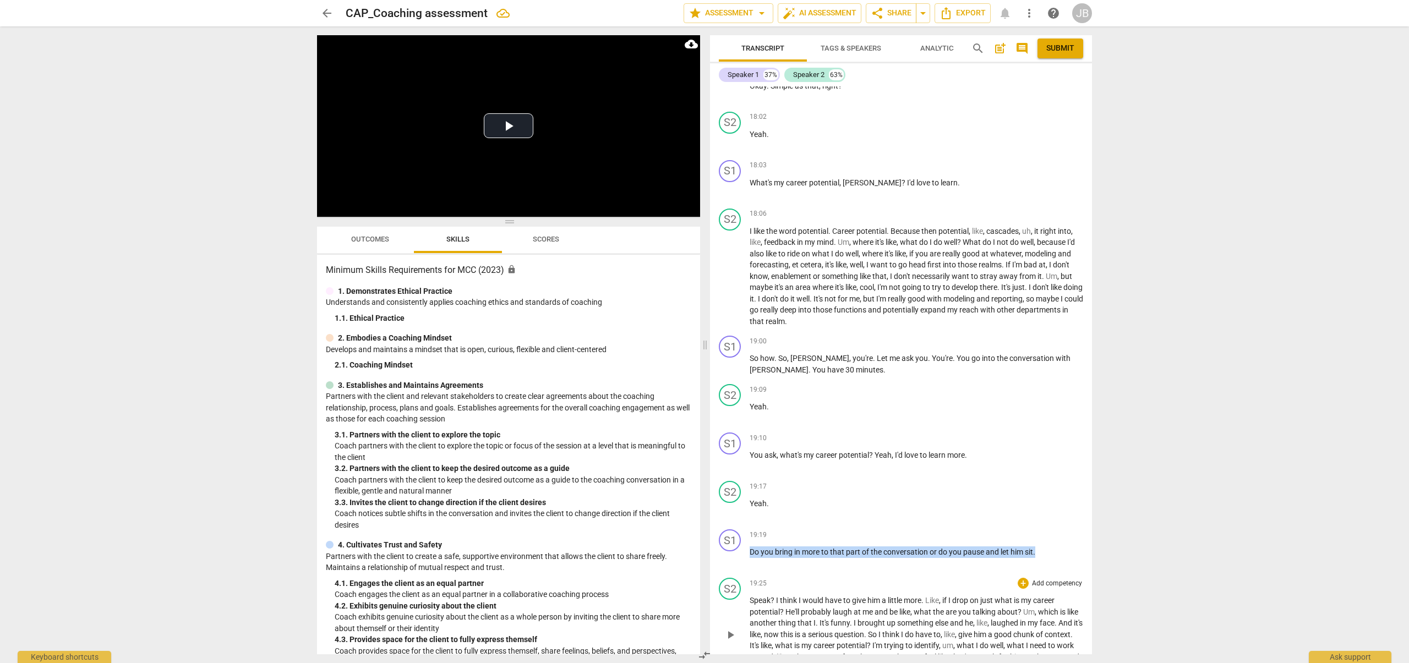
scroll to position [4371, 0]
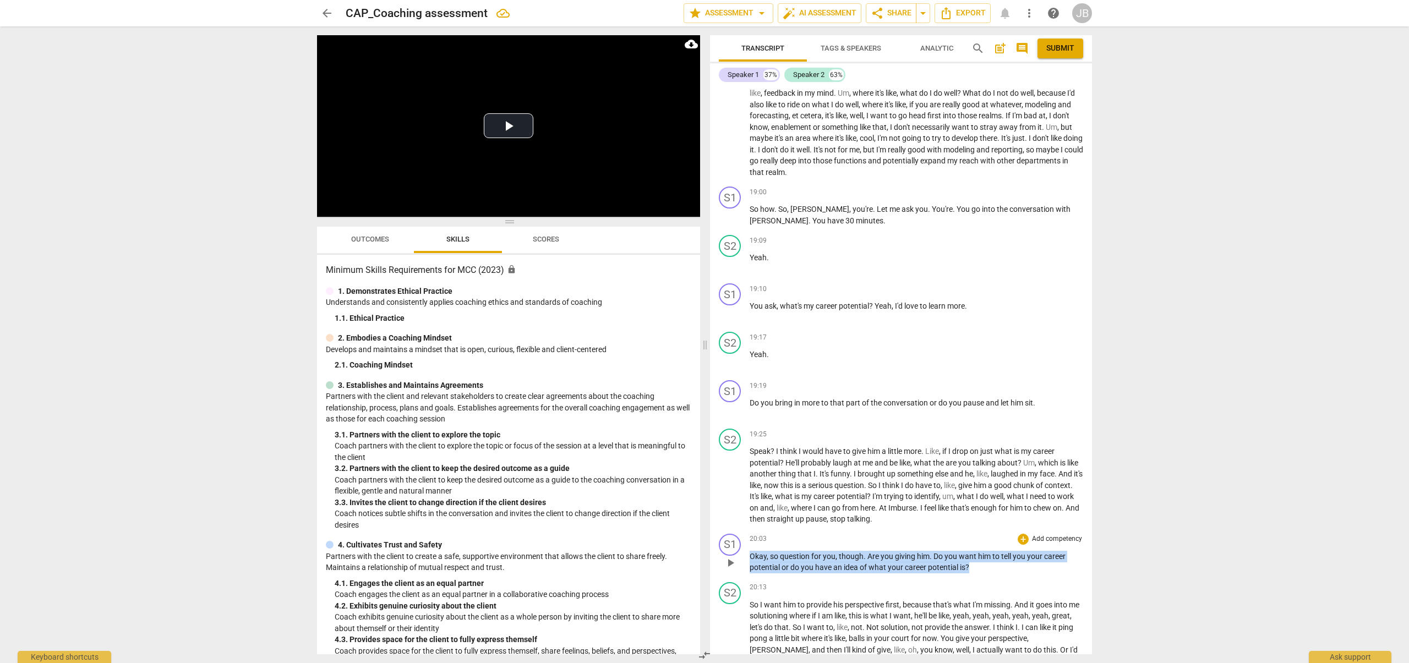
drag, startPoint x: 749, startPoint y: 569, endPoint x: 994, endPoint y: 574, distance: 245.0
click at [994, 574] on p "Okay , so question for you , though . Are you giving him . Do you want him to t…" at bounding box center [917, 562] width 334 height 23
click at [997, 565] on icon "button" at bounding box center [994, 564] width 11 height 13
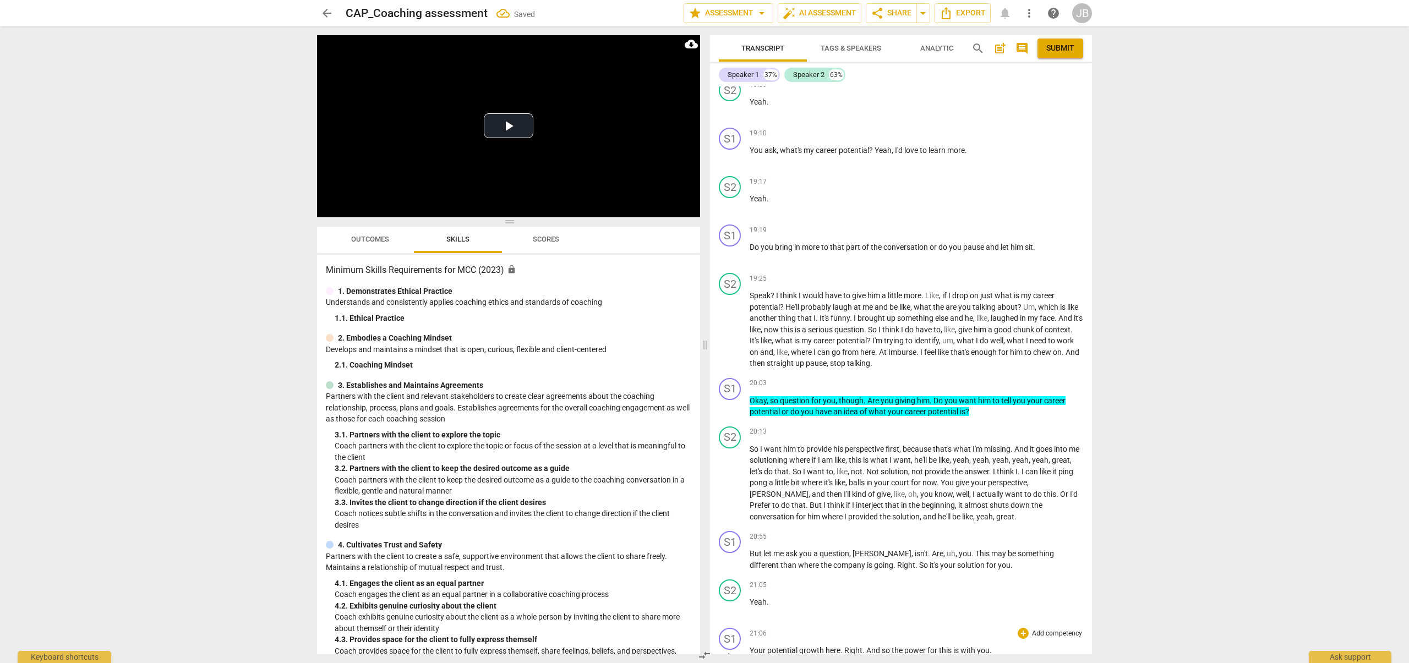
scroll to position [4594, 0]
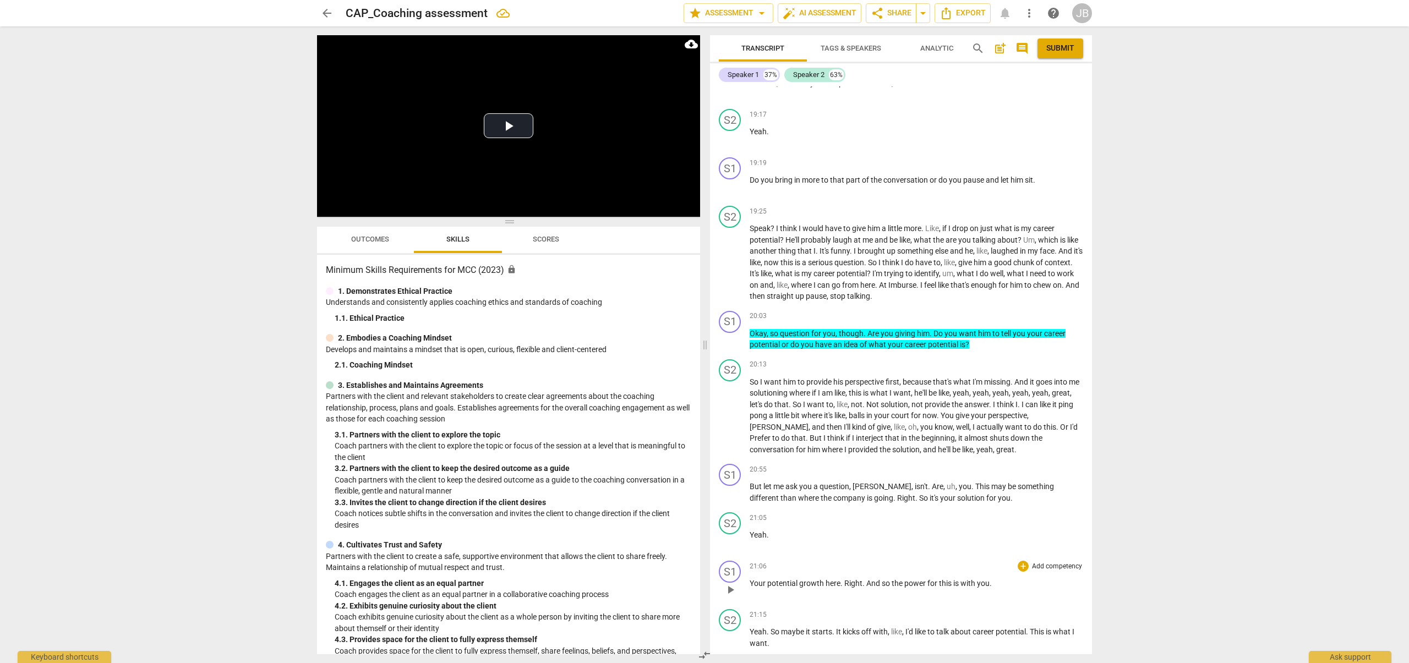
drag, startPoint x: 1003, startPoint y: 599, endPoint x: 774, endPoint y: 608, distance: 229.1
click at [774, 600] on div "21:06 + Add competency keyboard_arrow_right Your potential growth here . Right …" at bounding box center [917, 581] width 334 height 40
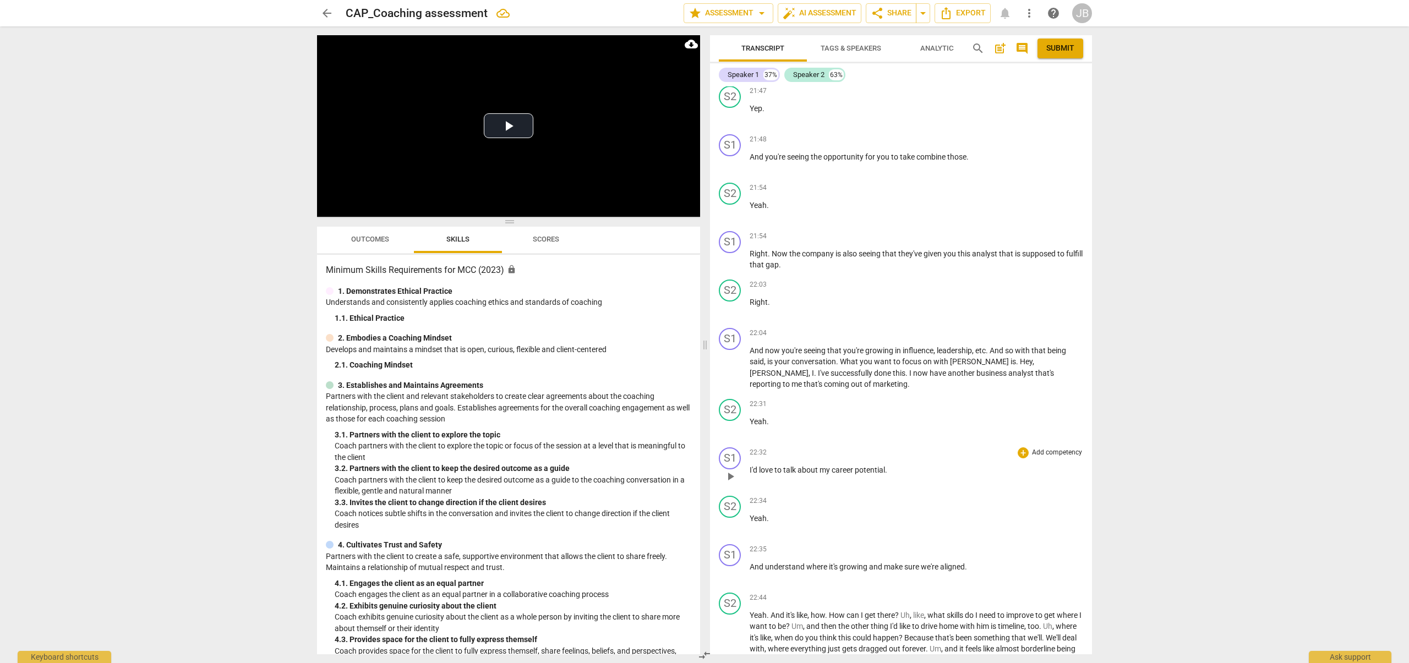
scroll to position [5350, 0]
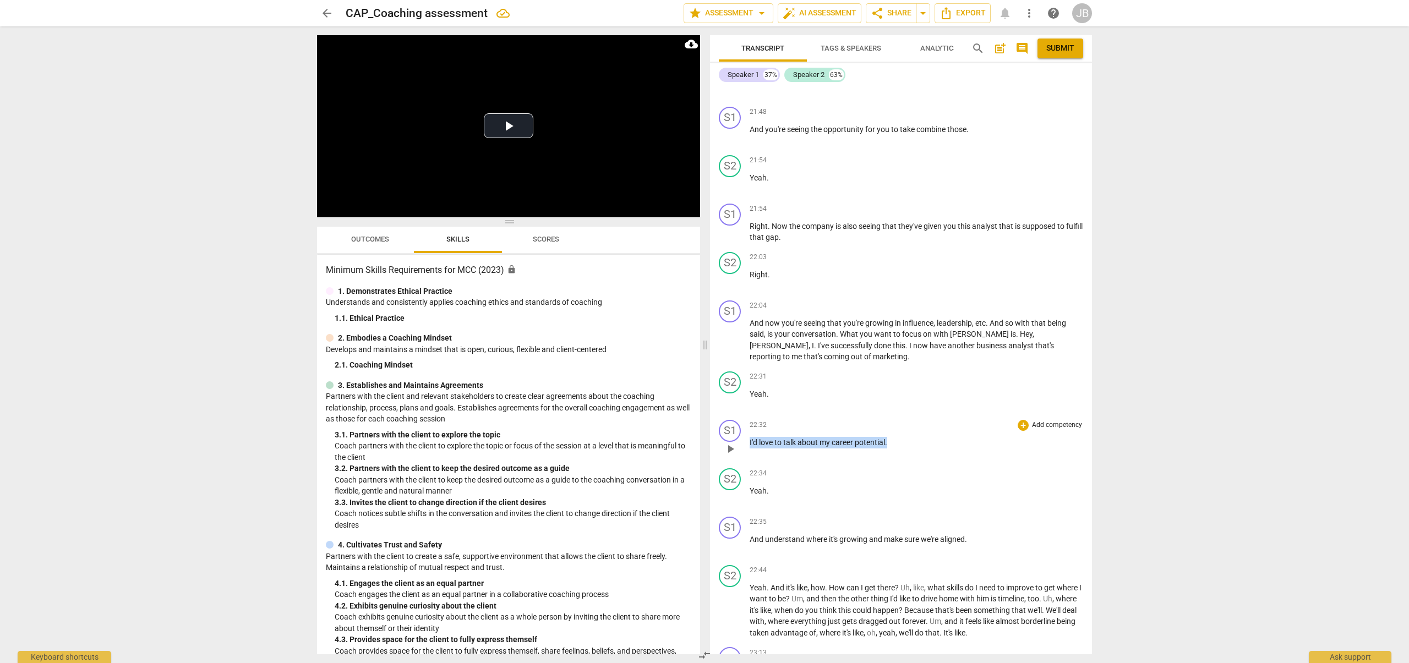
drag, startPoint x: 750, startPoint y: 452, endPoint x: 922, endPoint y: 457, distance: 172.9
click at [922, 449] on p "I'd love to talk about my career potential ." at bounding box center [917, 443] width 334 height 12
click at [910, 438] on icon "button" at bounding box center [912, 438] width 7 height 8
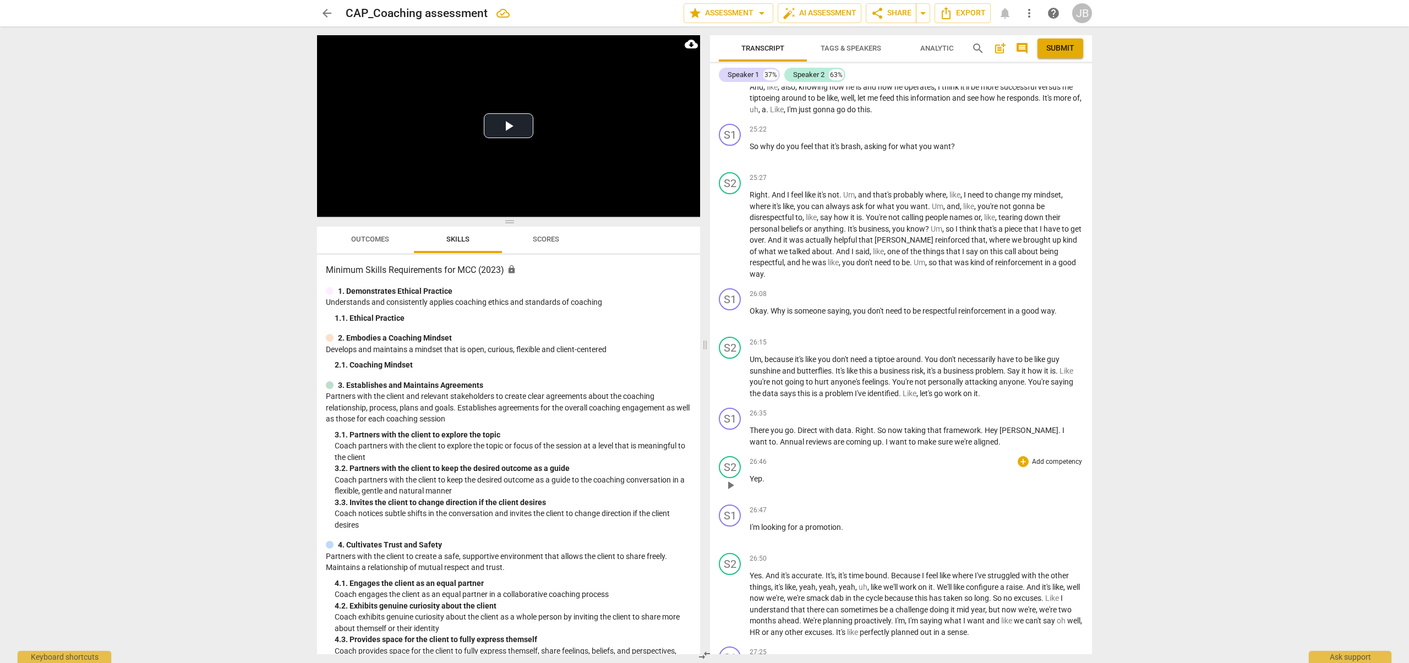
scroll to position [6748, 0]
